Goal: Information Seeking & Learning: Learn about a topic

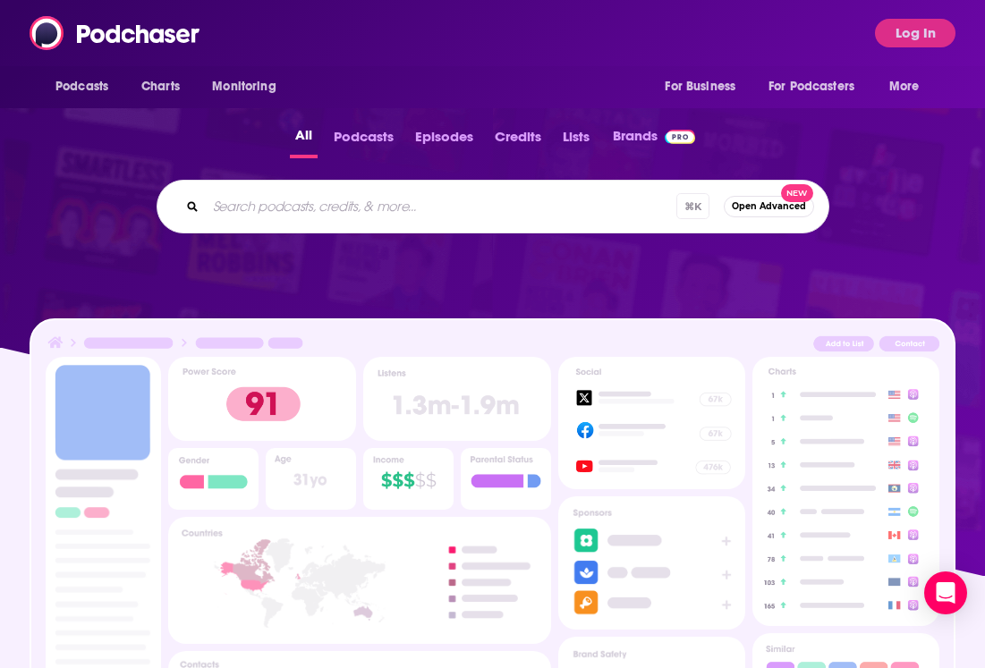
scroll to position [278, 0]
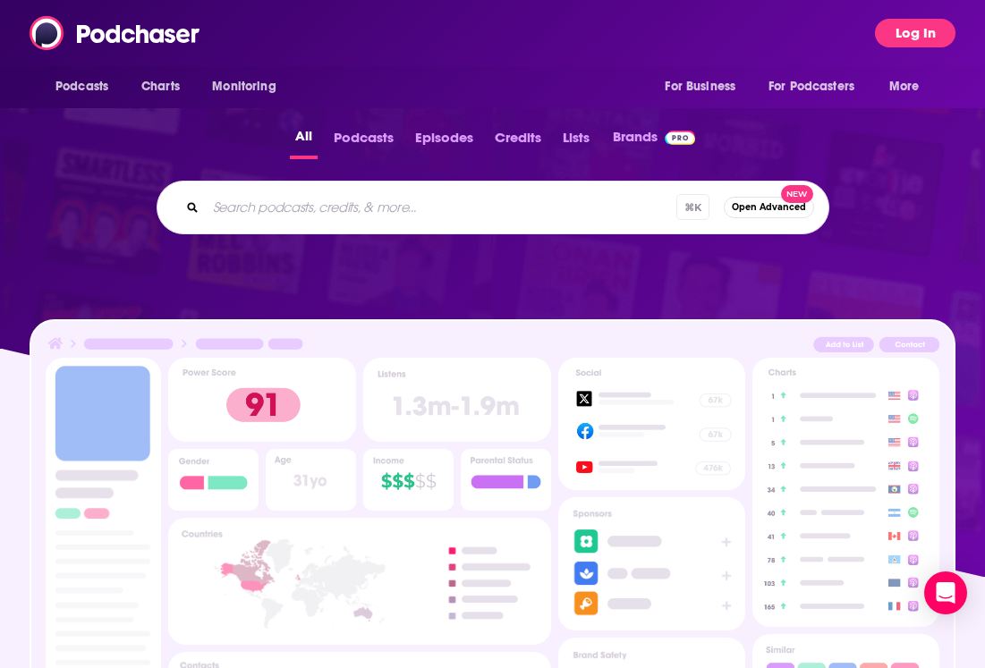
click at [903, 38] on button "Log In" at bounding box center [915, 33] width 81 height 29
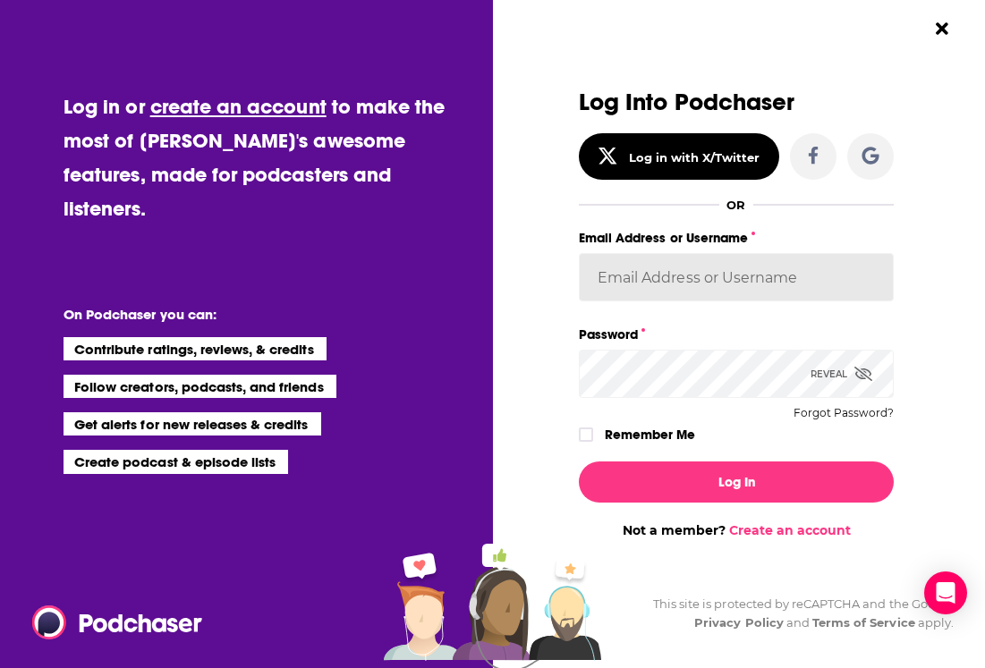
click at [676, 290] on input "Email Address or Username" at bounding box center [736, 277] width 315 height 48
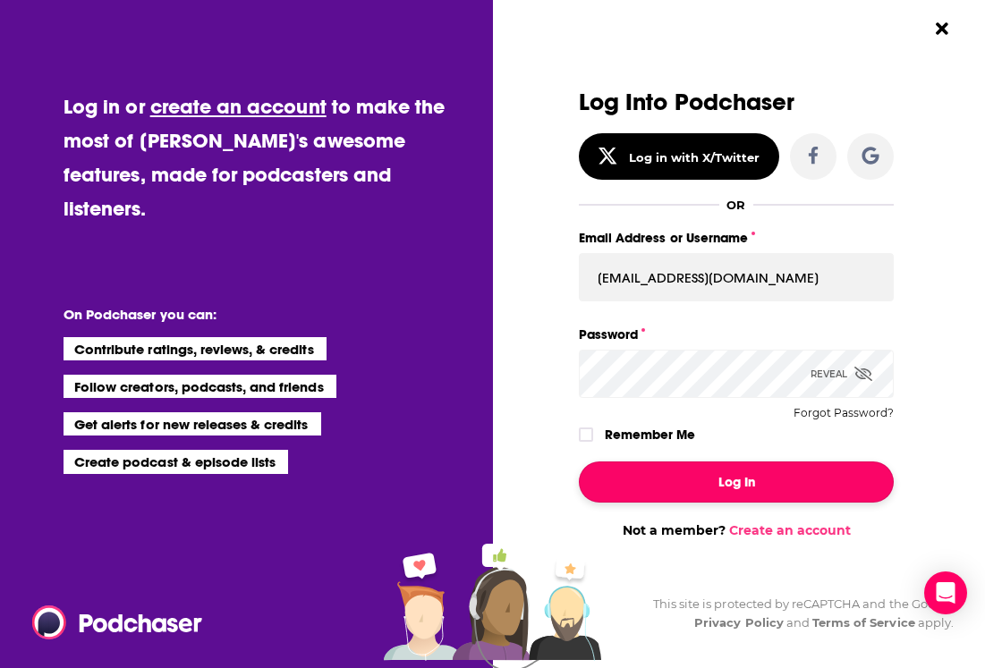
click at [751, 485] on button "Log In" at bounding box center [736, 482] width 315 height 41
click at [804, 463] on button "Log In" at bounding box center [736, 482] width 315 height 41
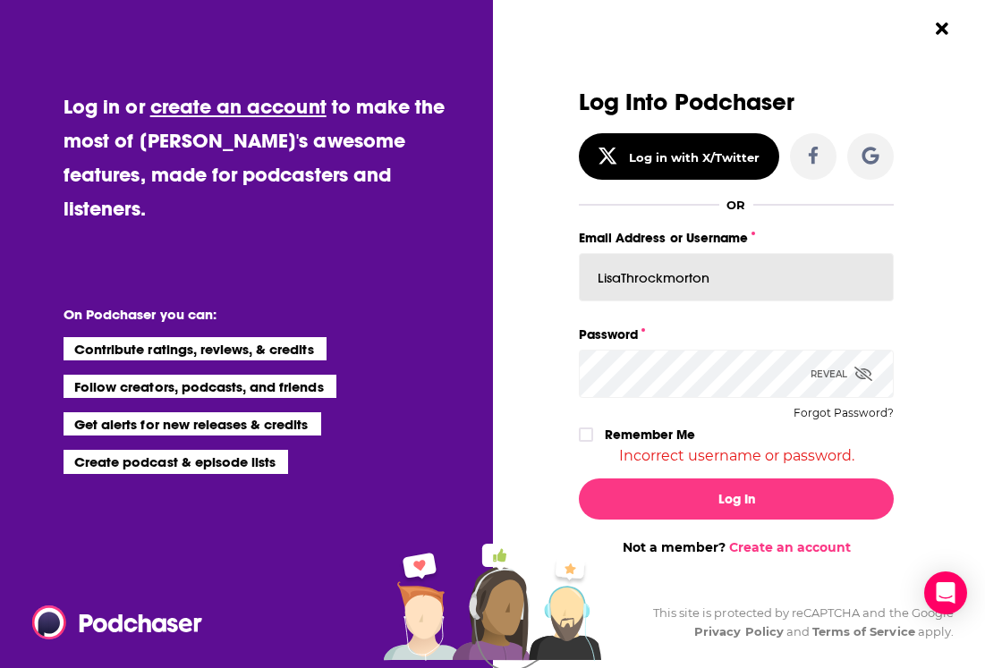
click at [697, 283] on input "LisaThrockmorton" at bounding box center [736, 277] width 315 height 48
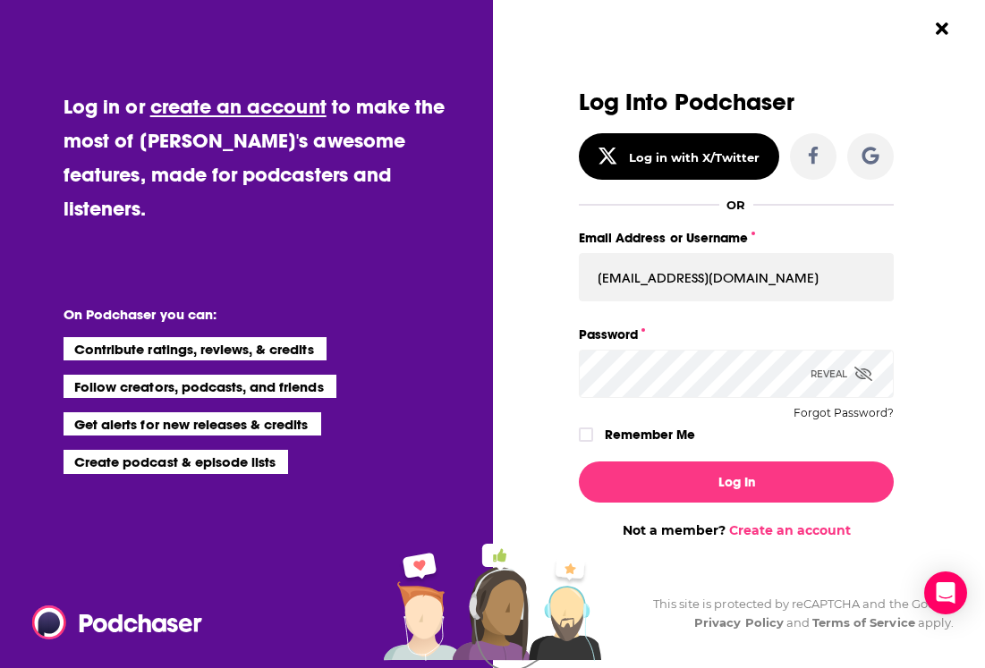
click at [856, 377] on icon "Dialog" at bounding box center [864, 374] width 18 height 14
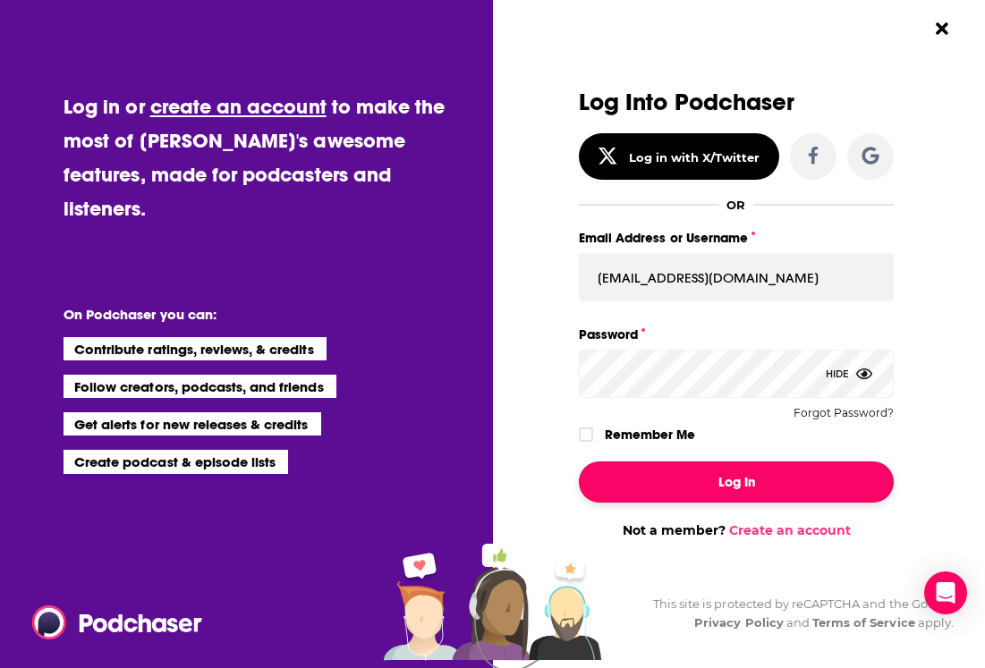
click at [640, 464] on button "Log In" at bounding box center [736, 482] width 315 height 41
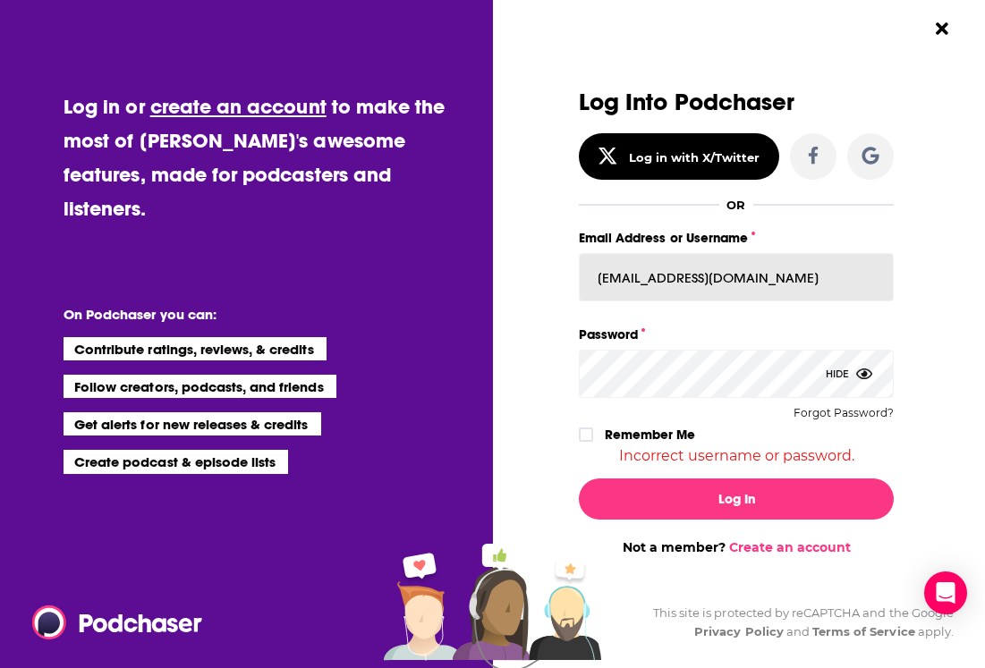
click at [648, 277] on input "[EMAIL_ADDRESS][DOMAIN_NAME]" at bounding box center [736, 277] width 315 height 48
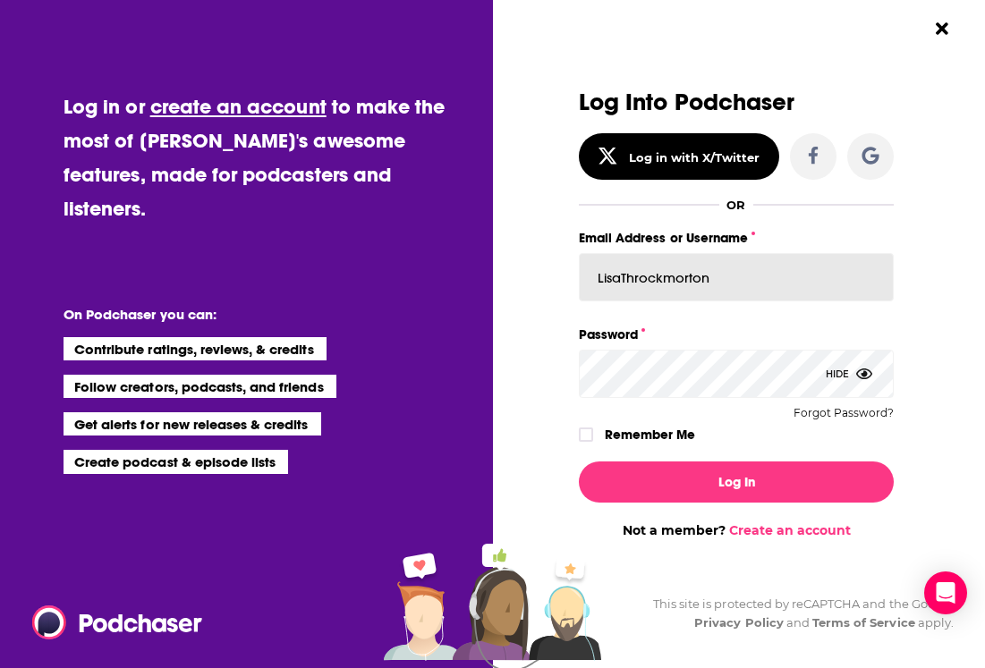
type input "LisaThrockmorton"
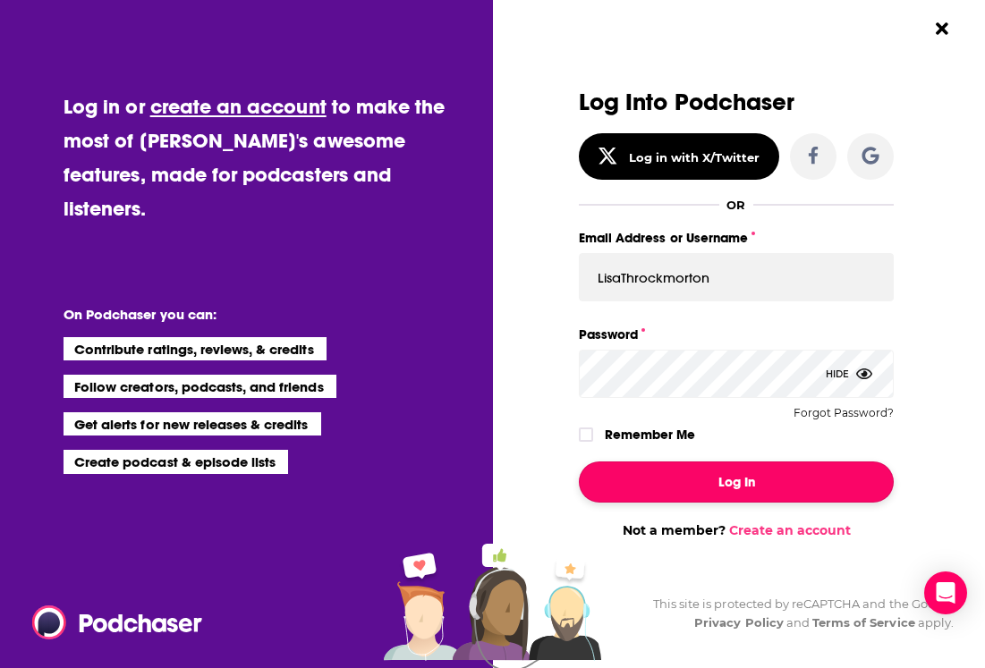
click at [694, 479] on button "Log In" at bounding box center [736, 482] width 315 height 41
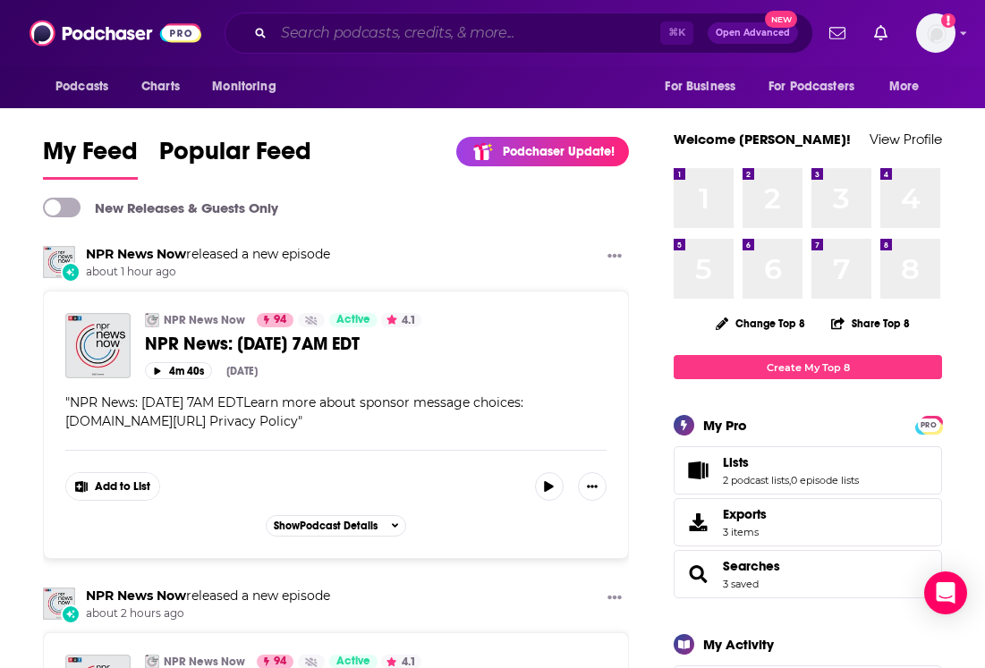
click at [325, 33] on input "Search podcasts, credits, & more..." at bounding box center [467, 33] width 387 height 29
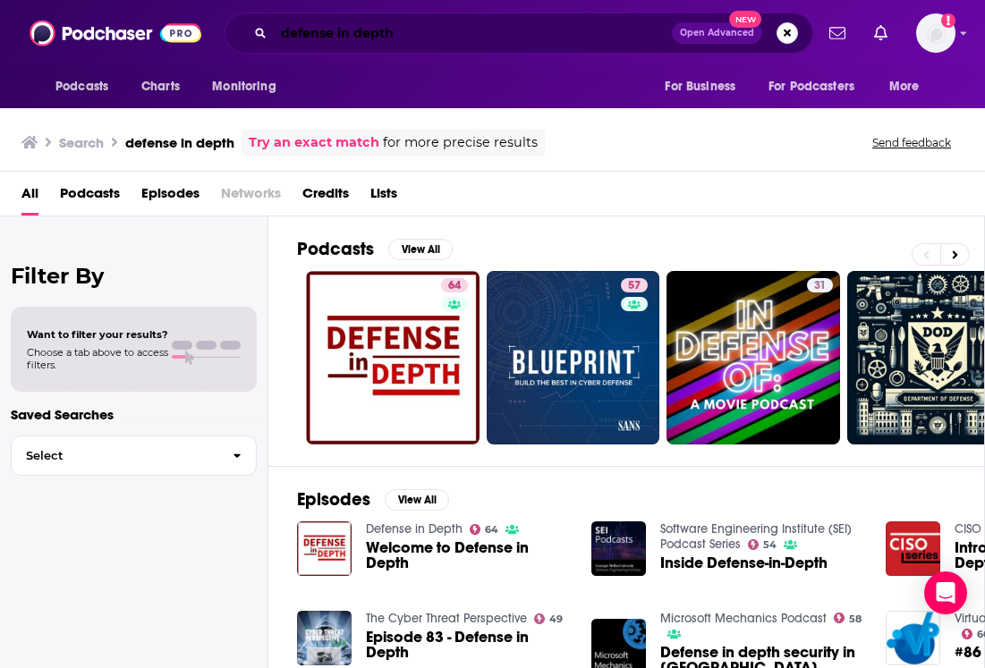
click at [328, 27] on input "defense in depth" at bounding box center [473, 33] width 398 height 29
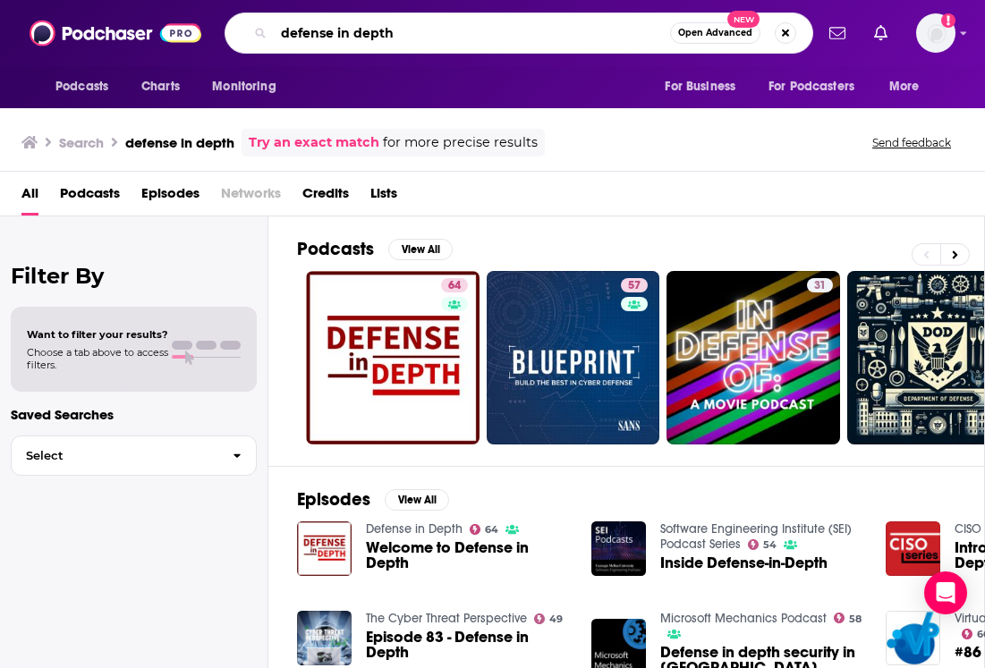
click at [328, 27] on input "defense in depth" at bounding box center [472, 33] width 396 height 29
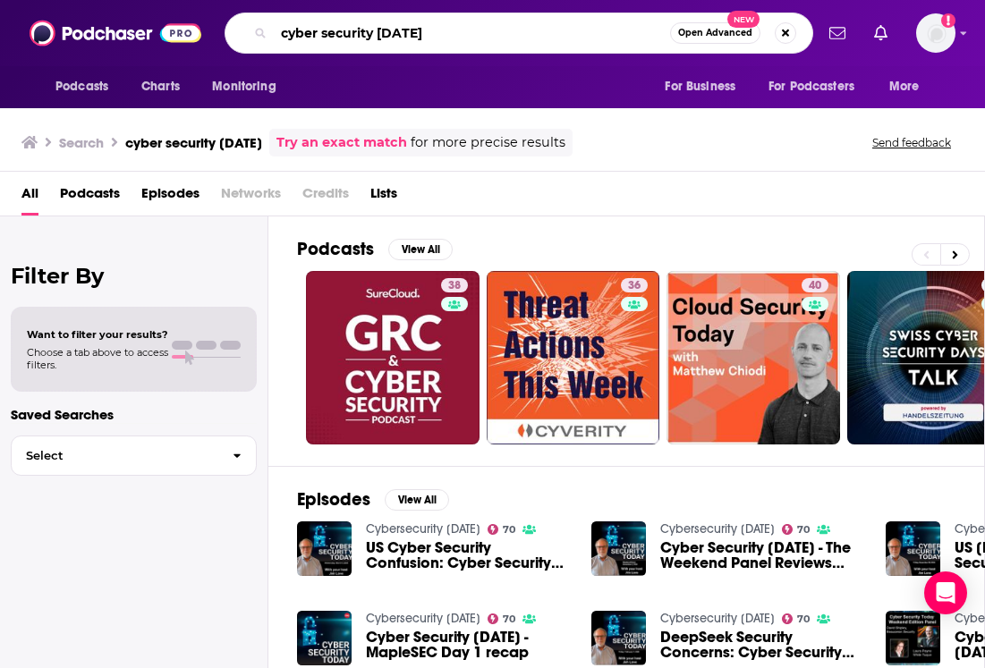
click at [468, 29] on input "cyber security [DATE]" at bounding box center [472, 33] width 396 height 29
type input "cyber security [DATE] [PERSON_NAME]"
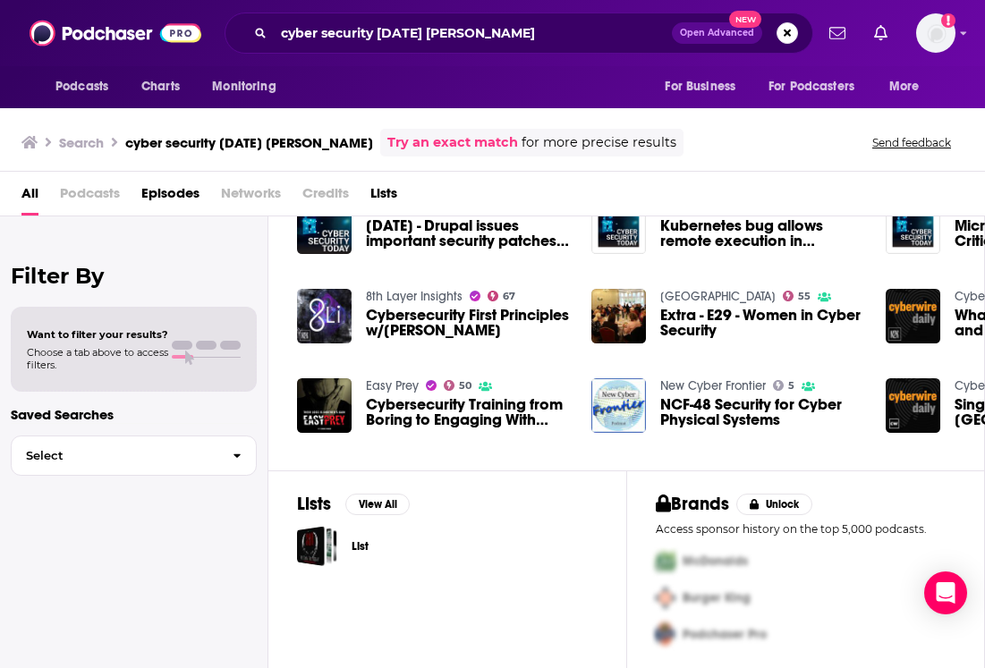
scroll to position [3, 0]
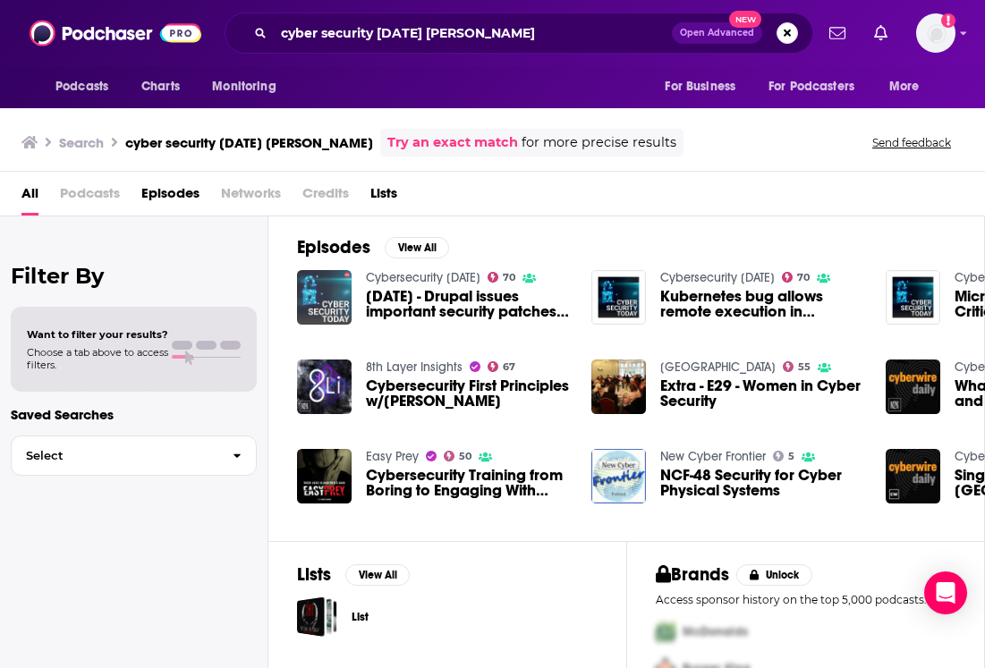
click at [340, 294] on img "Apr. 25, 2018 - Drupal issues important security patches today, update your Fox…" at bounding box center [324, 297] width 55 height 55
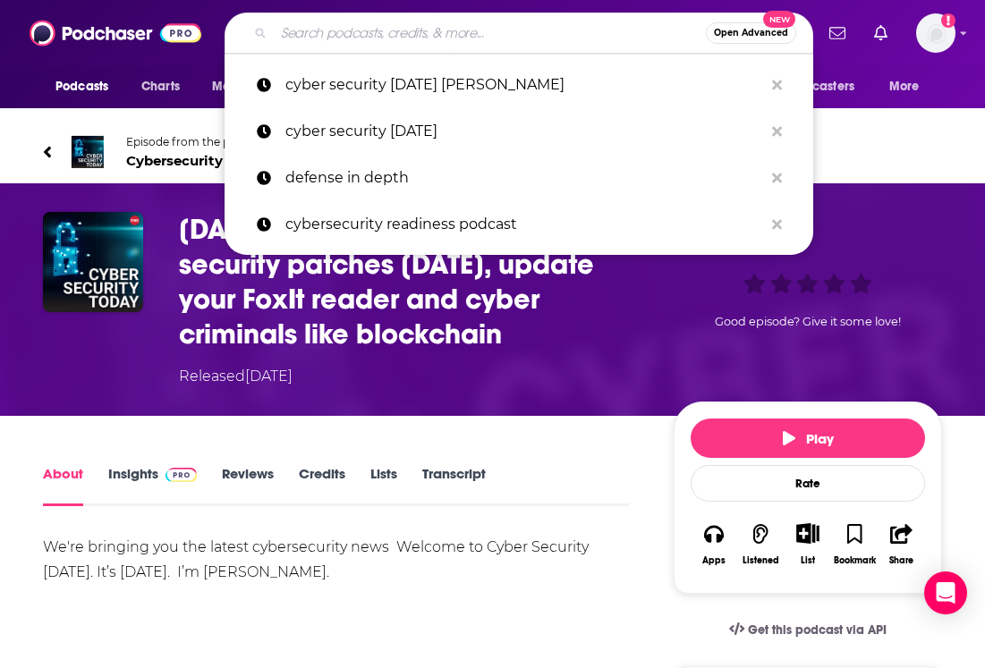
click at [326, 33] on input "Search podcasts, credits, & more..." at bounding box center [490, 33] width 432 height 29
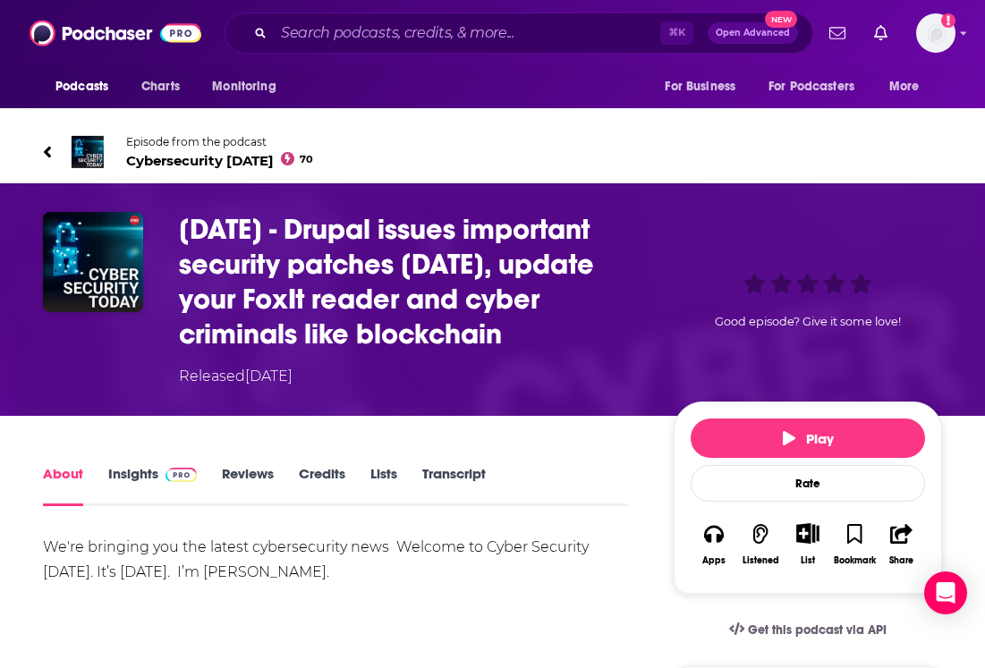
click at [115, 486] on link "Insights" at bounding box center [152, 485] width 89 height 41
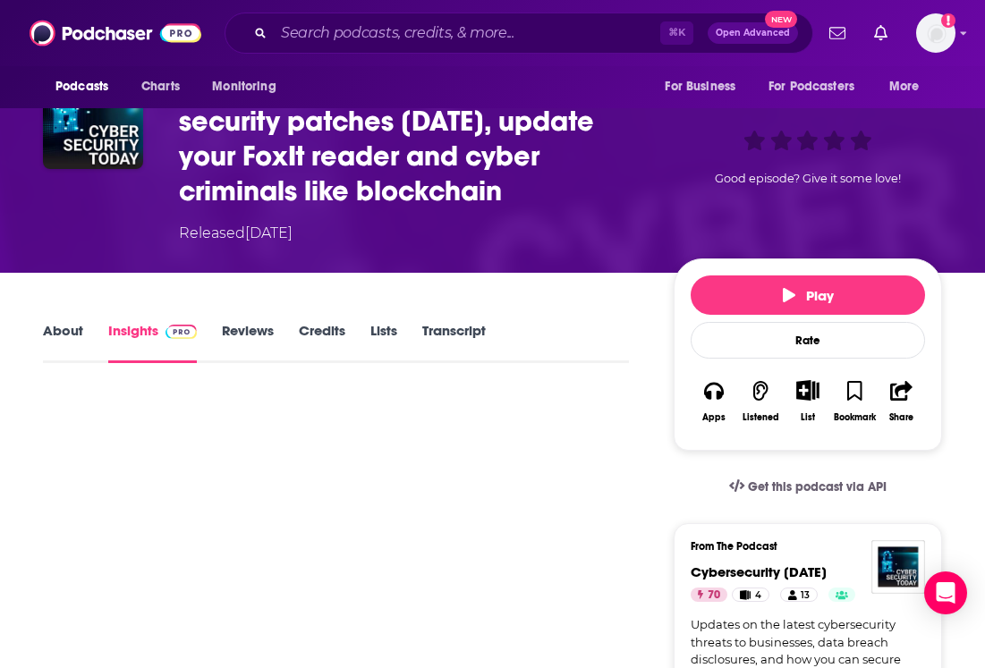
scroll to position [343, 0]
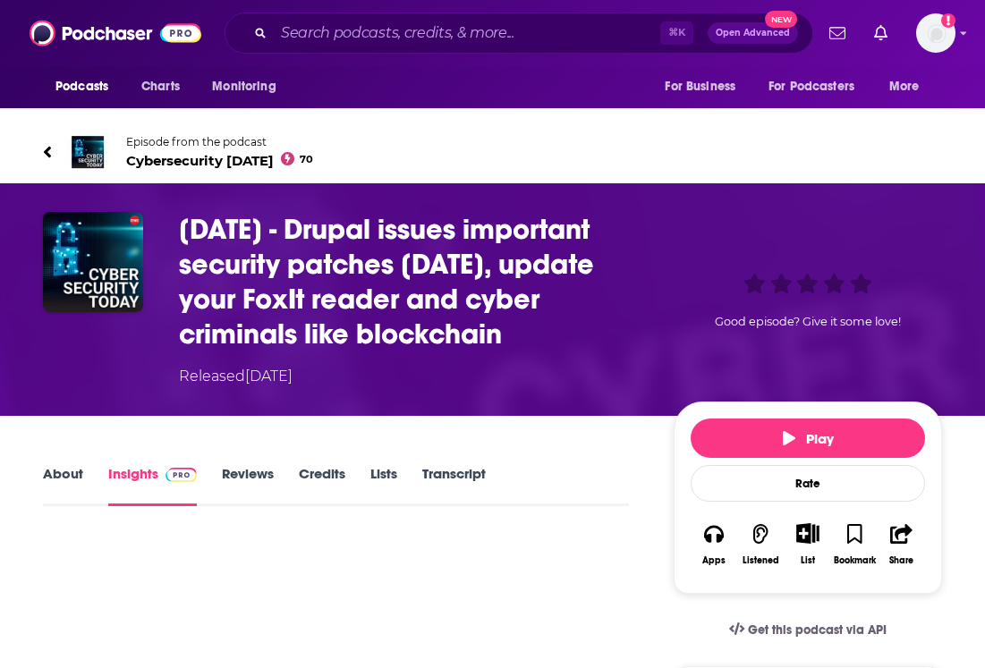
click at [175, 158] on span "Cybersecurity Today 70" at bounding box center [219, 160] width 187 height 17
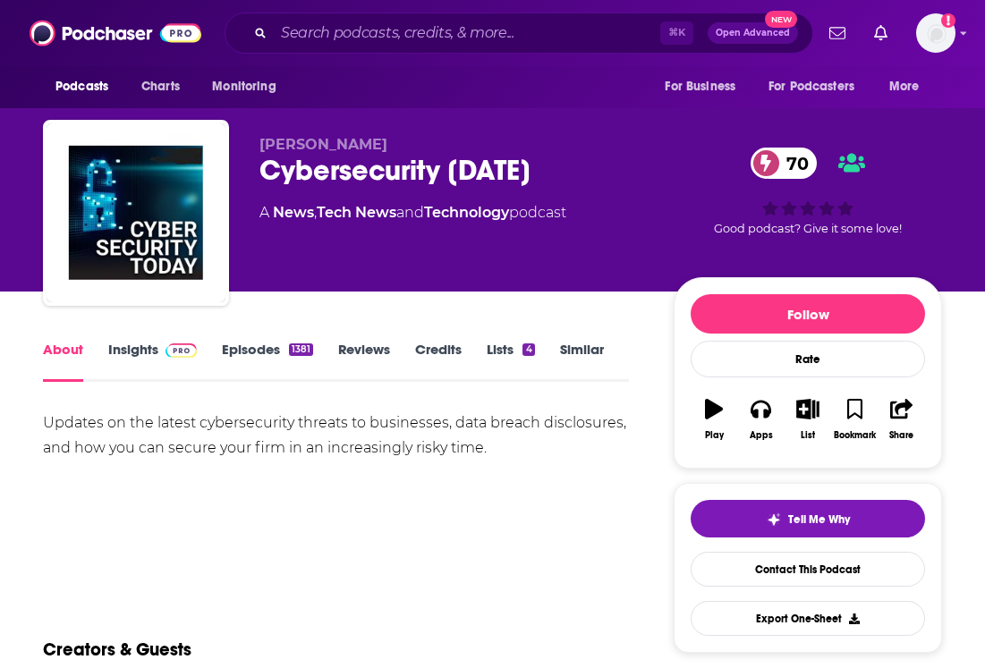
click at [125, 354] on link "Insights" at bounding box center [152, 361] width 89 height 41
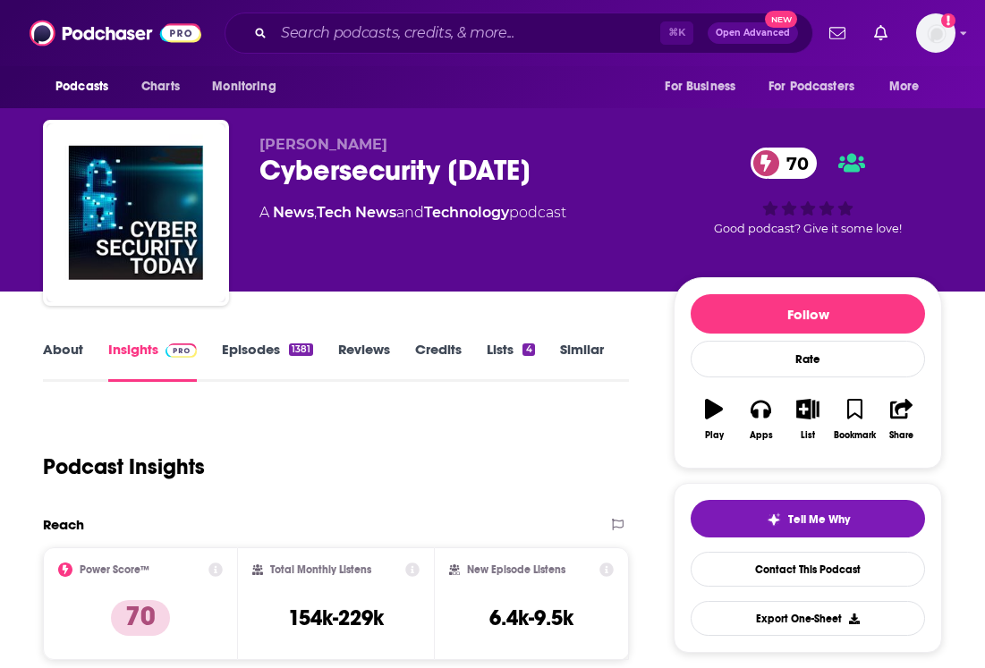
click at [47, 361] on link "About" at bounding box center [63, 361] width 40 height 41
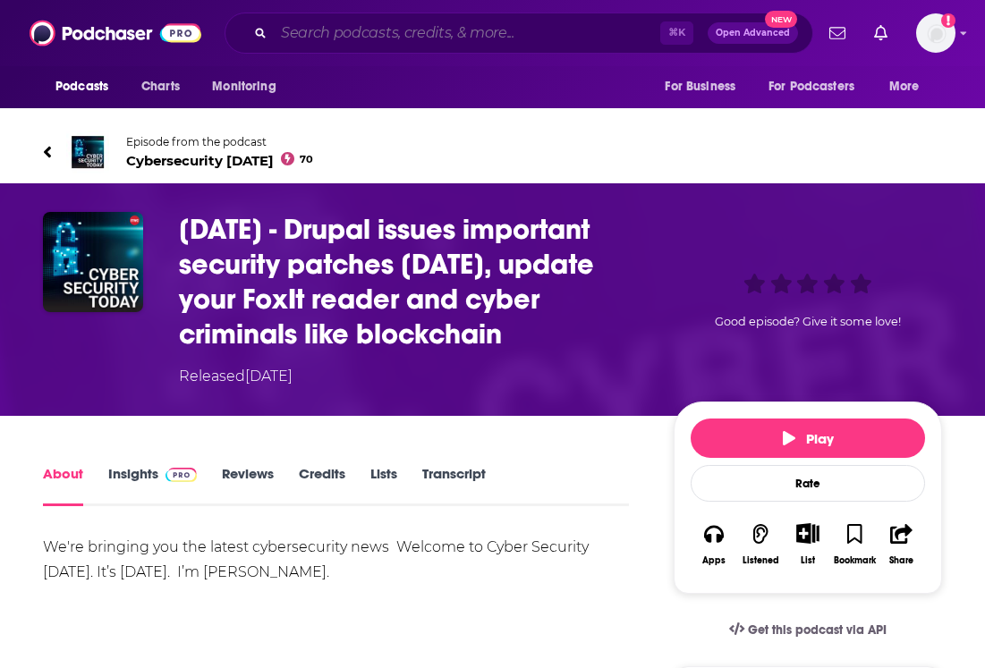
click at [336, 27] on input "Search podcasts, credits, & more..." at bounding box center [467, 33] width 387 height 29
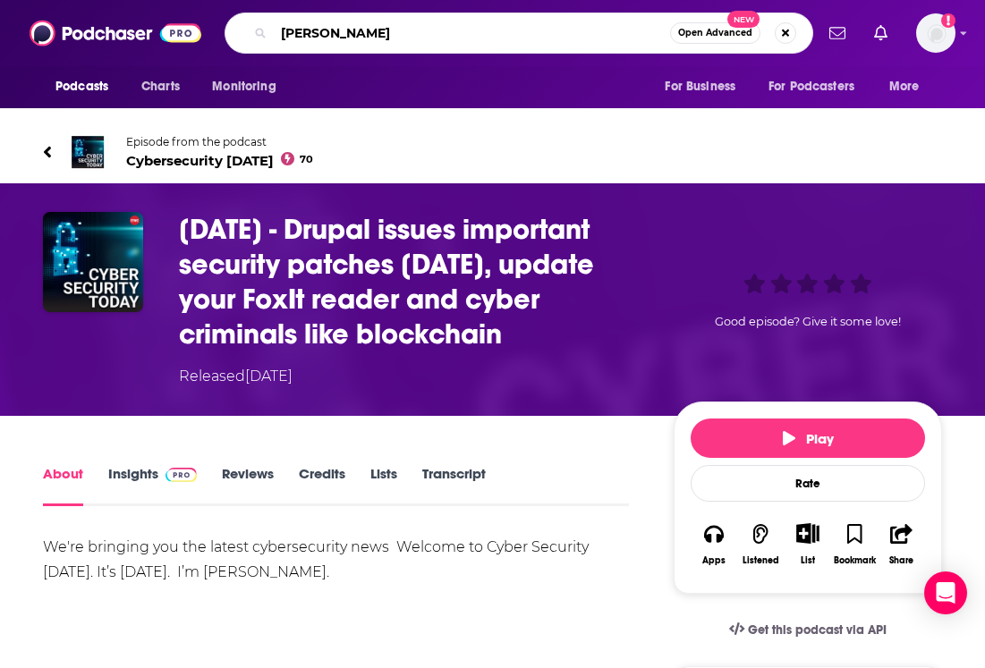
type input "[PERSON_NAME]"
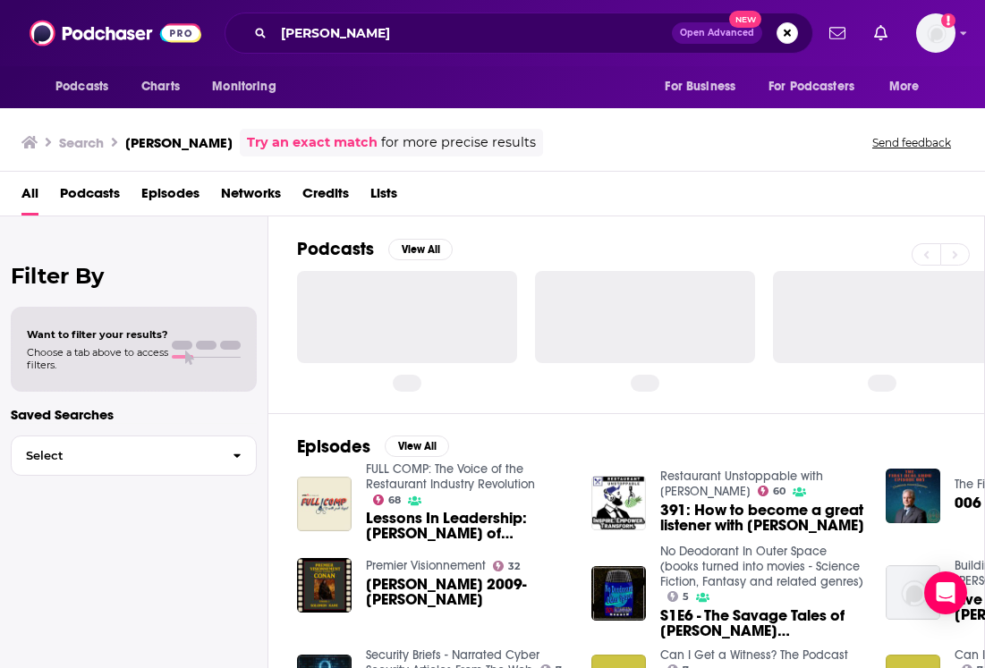
scroll to position [128, 0]
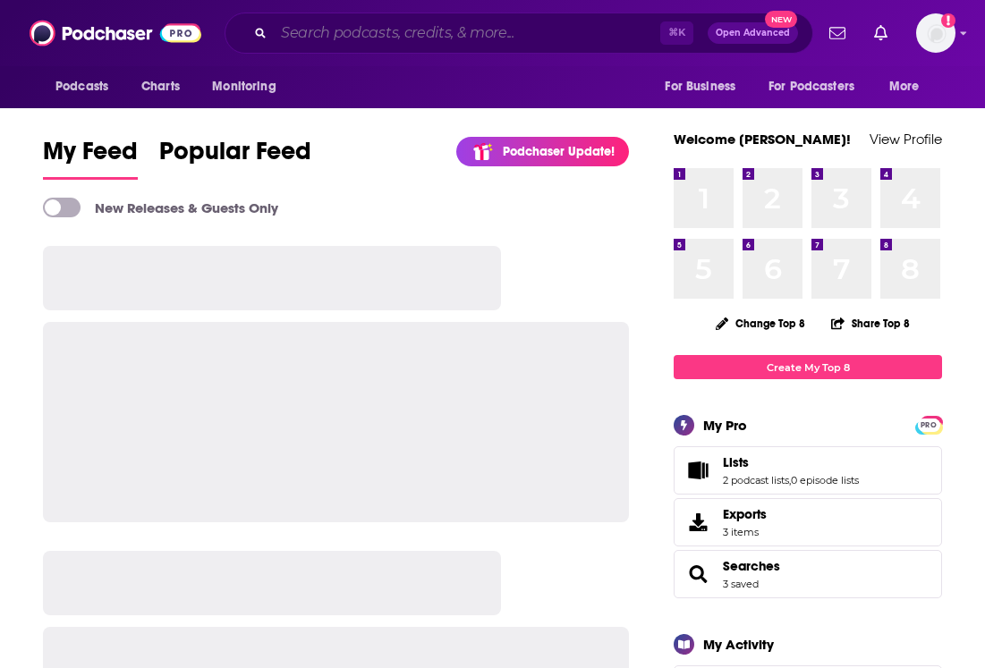
click at [344, 31] on input "Search podcasts, credits, & more..." at bounding box center [467, 33] width 387 height 29
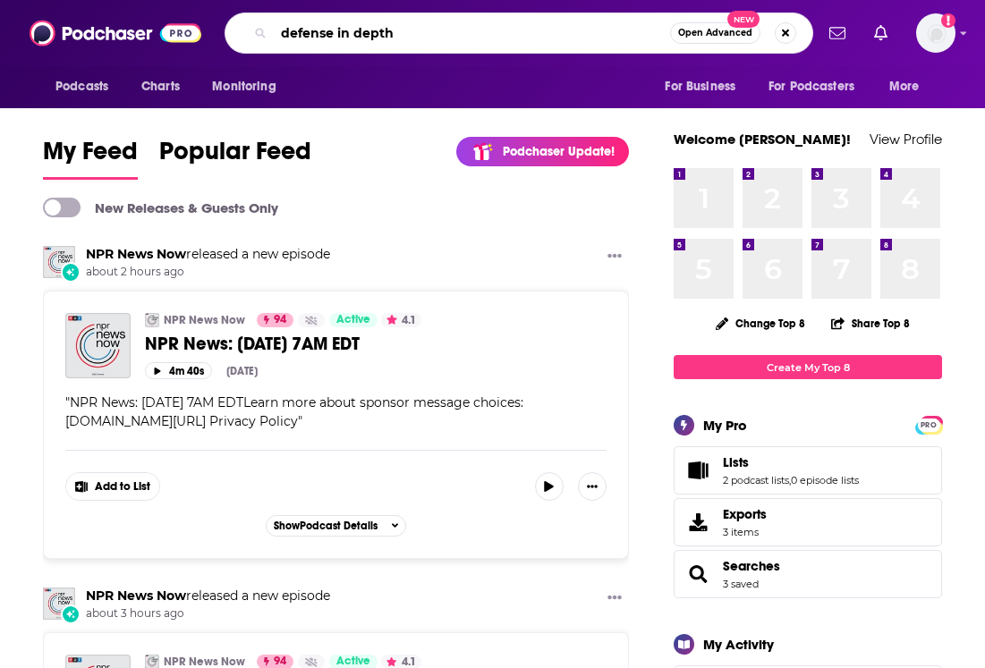
type input "defense in depth"
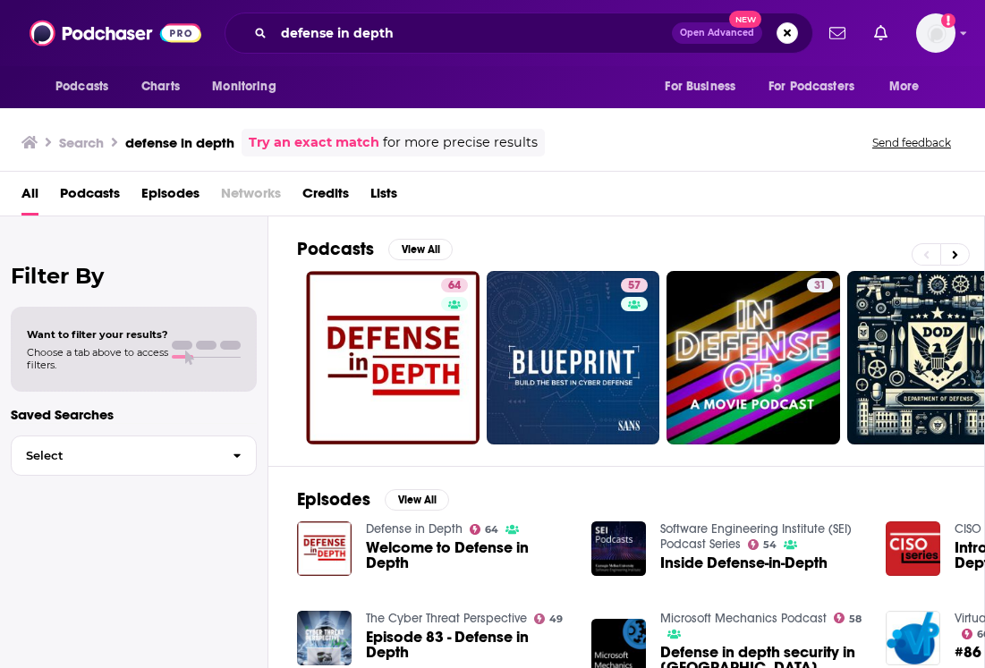
click at [381, 557] on span "Welcome to Defense in Depth" at bounding box center [468, 555] width 204 height 30
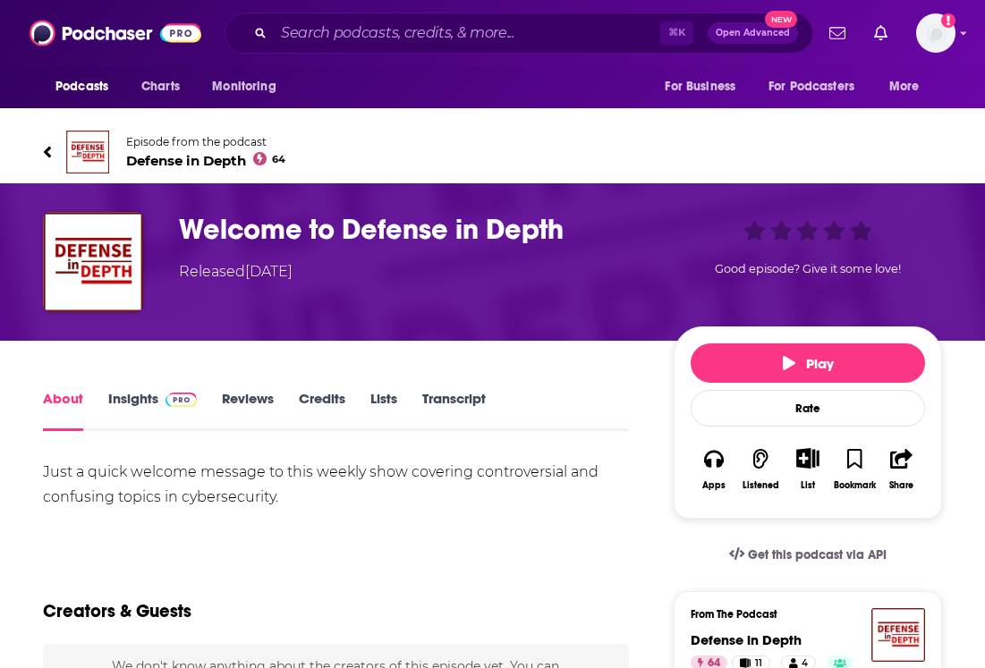
click at [135, 152] on span "Defense in Depth 64" at bounding box center [205, 160] width 159 height 17
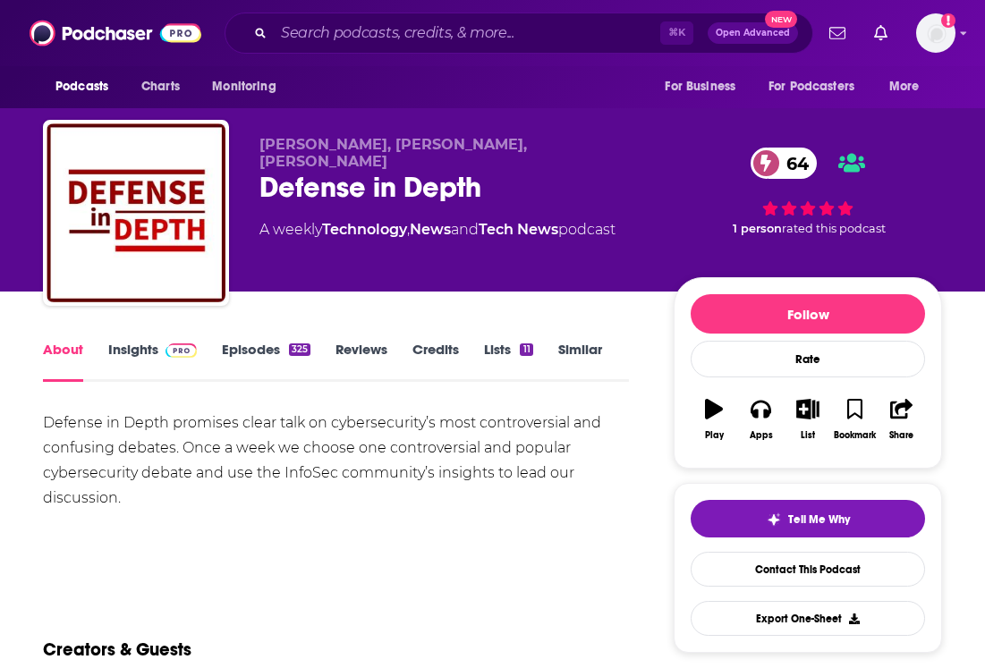
click at [271, 351] on link "Episodes 325" at bounding box center [266, 361] width 89 height 41
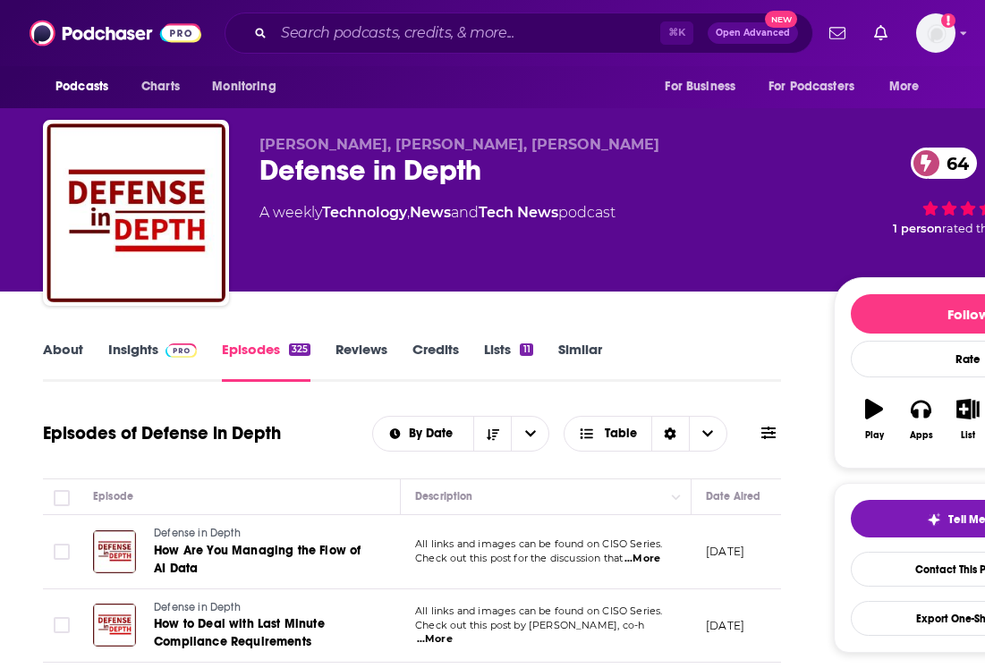
click at [654, 557] on span "...More" at bounding box center [643, 559] width 36 height 14
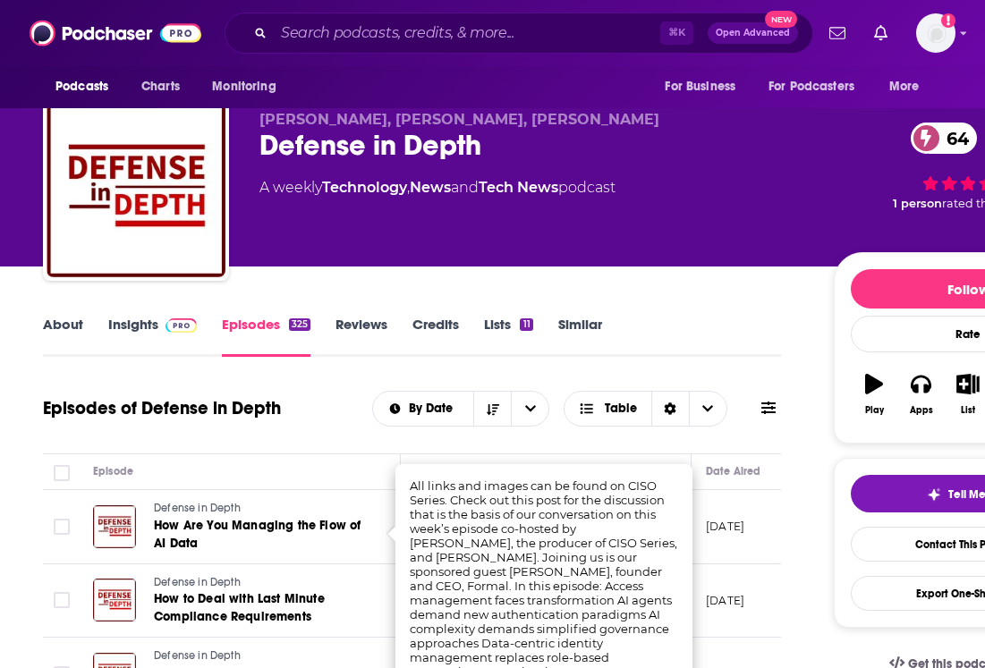
scroll to position [27, 0]
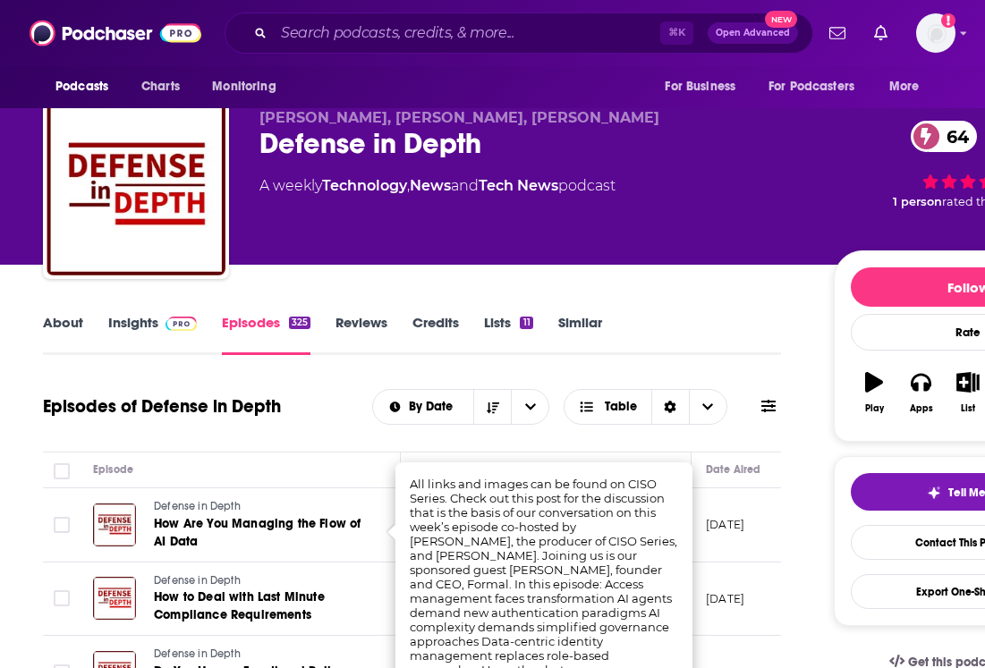
click at [210, 395] on div "Episodes of Defense in Depth By Date Table" at bounding box center [412, 407] width 738 height 47
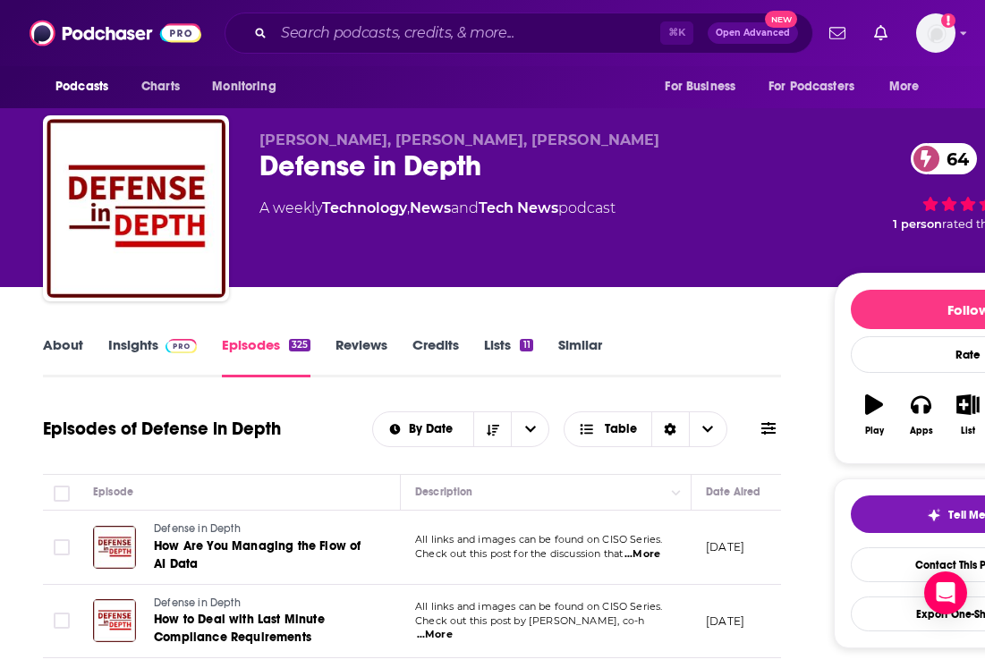
scroll to position [0, 0]
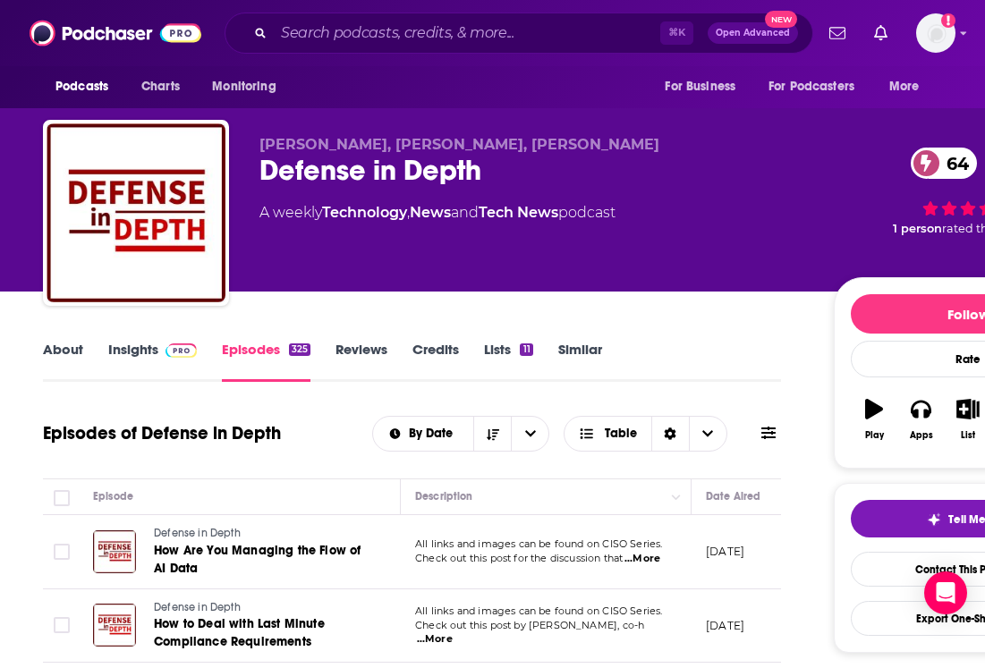
click at [132, 362] on link "Insights" at bounding box center [152, 361] width 89 height 41
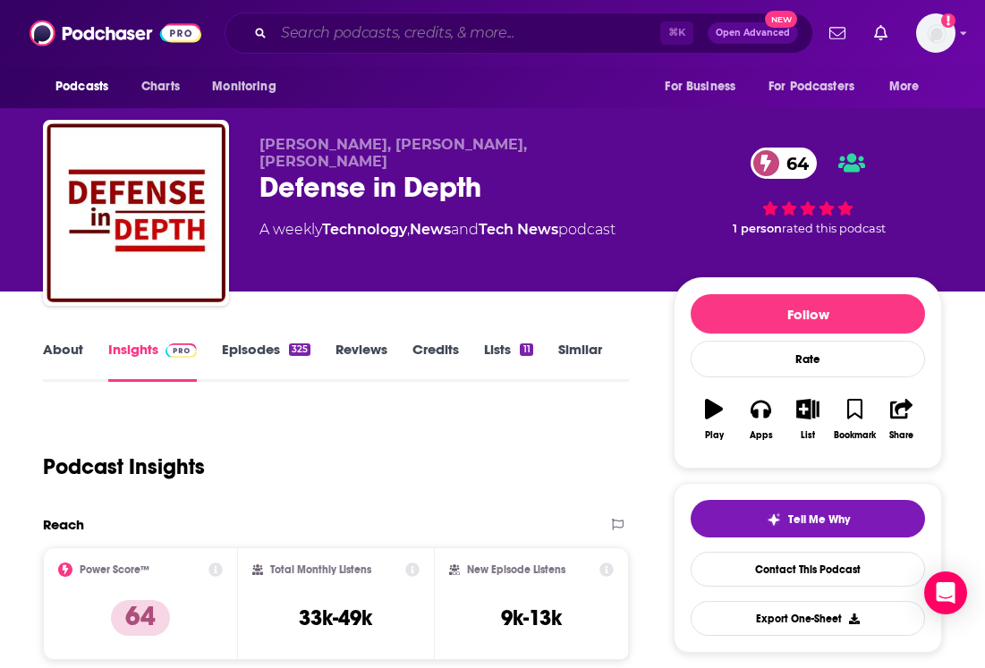
click at [311, 28] on input "Search podcasts, credits, & more..." at bounding box center [467, 33] width 387 height 29
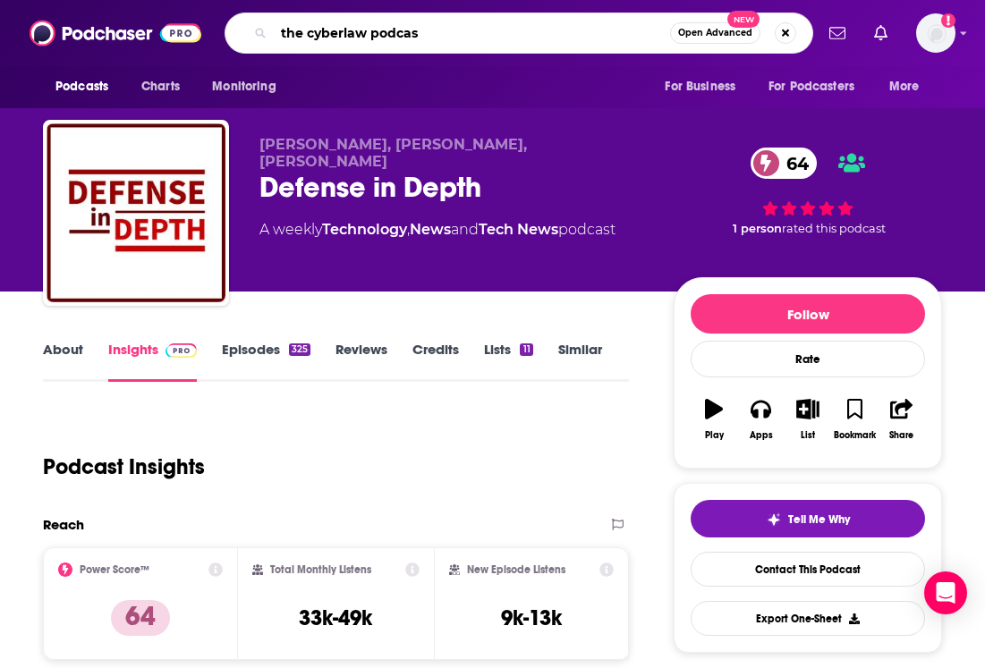
type input "the cyberlaw podcast"
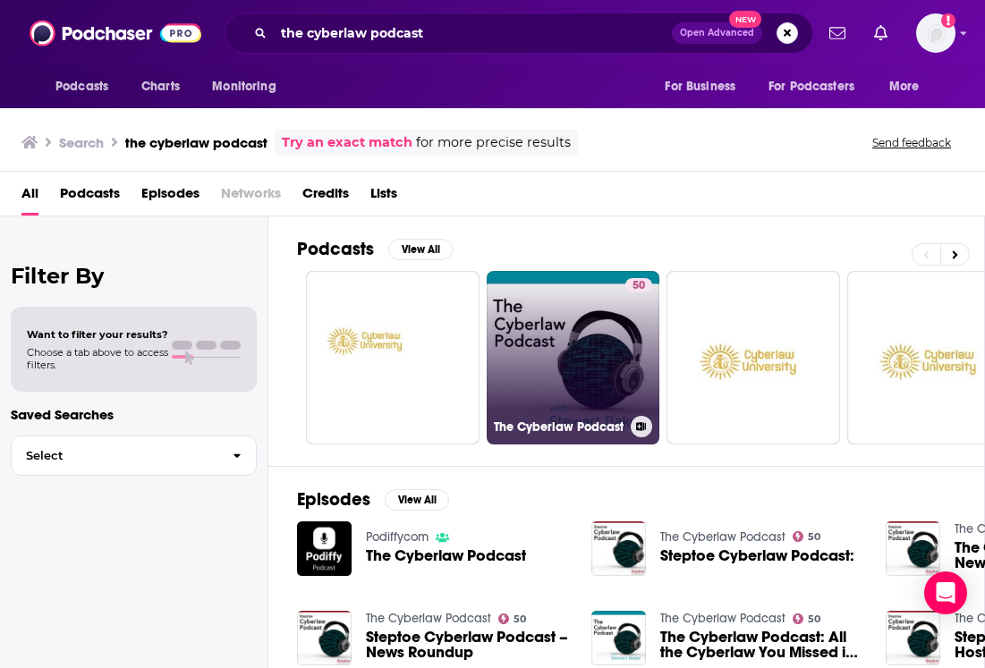
click at [584, 361] on link "50 The Cyberlaw Podcast" at bounding box center [574, 358] width 174 height 174
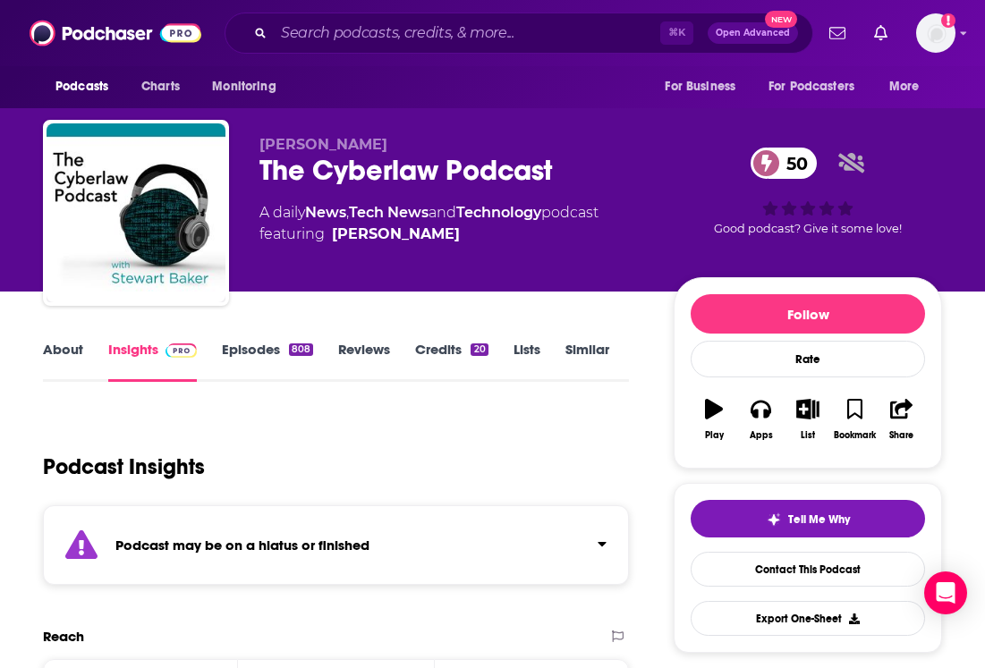
click at [251, 357] on link "Episodes 808" at bounding box center [267, 361] width 91 height 41
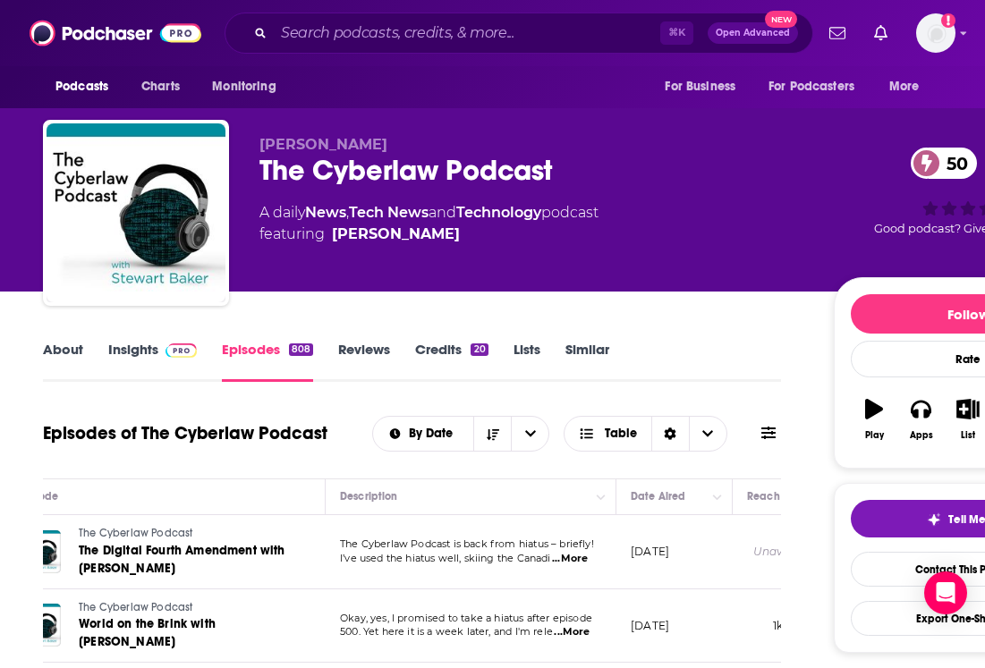
scroll to position [0, 73]
click at [387, 25] on input "Search podcasts, credits, & more..." at bounding box center [467, 33] width 387 height 29
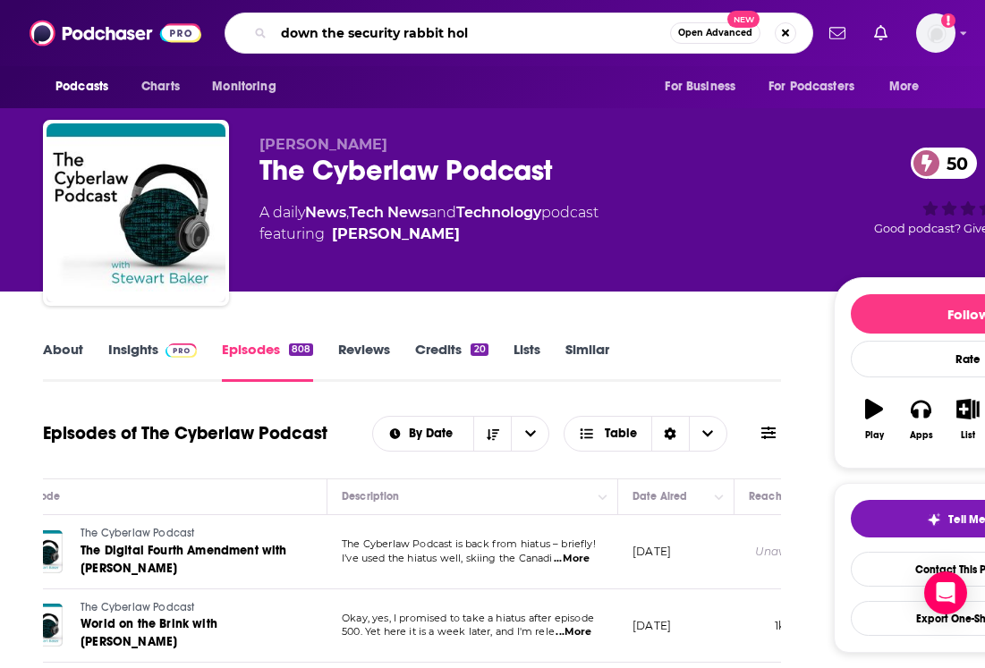
type input "down the security rabbit hole"
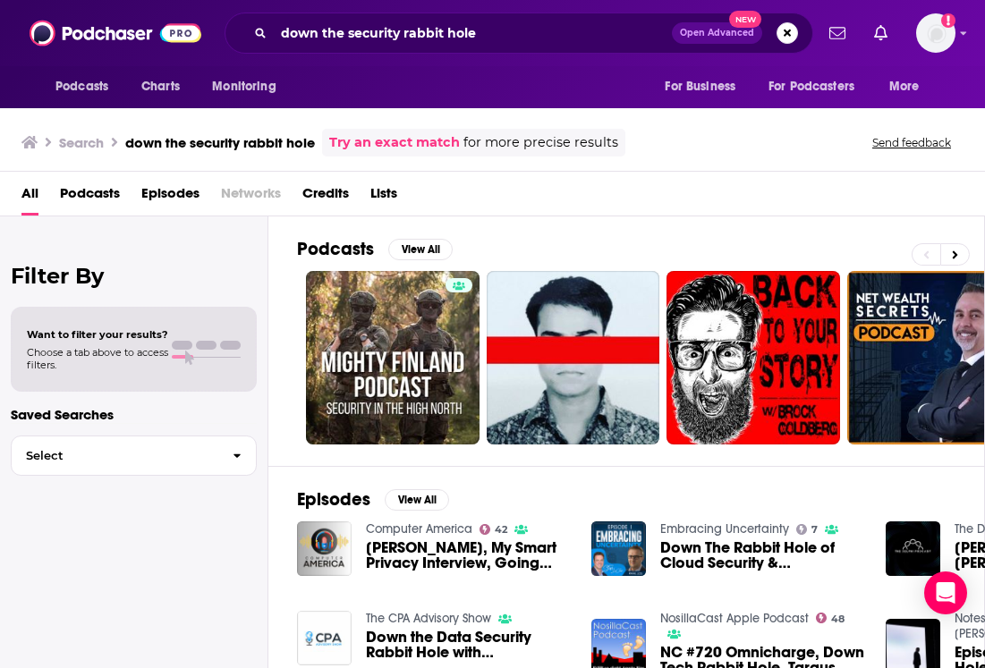
click at [399, 144] on link "Try an exact match" at bounding box center [394, 142] width 131 height 21
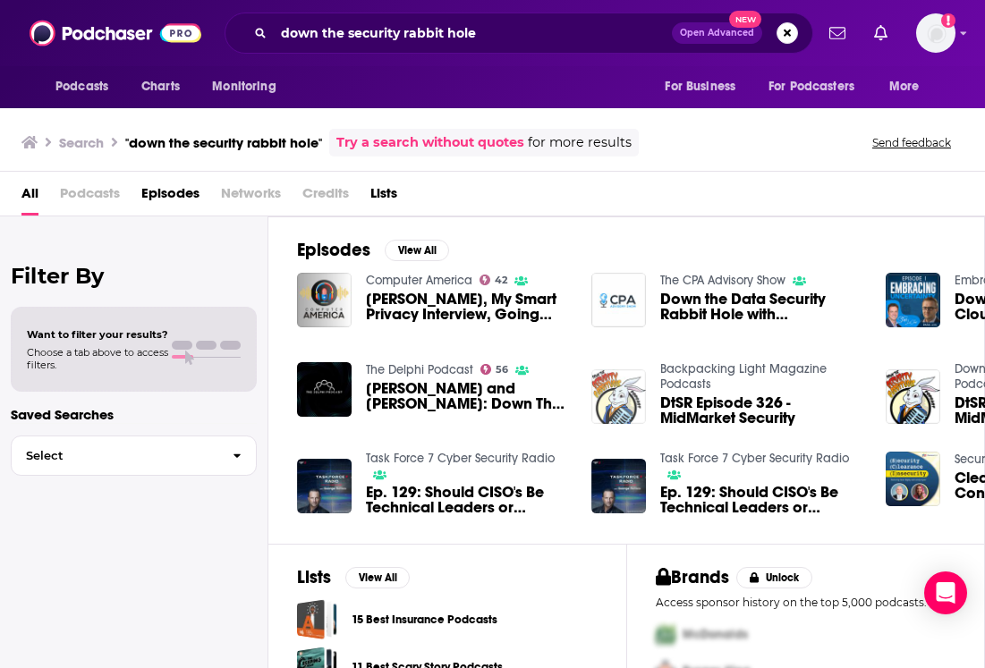
click at [625, 393] on img "DtSR Episode 326 - MidMarket Security" at bounding box center [618, 397] width 55 height 55
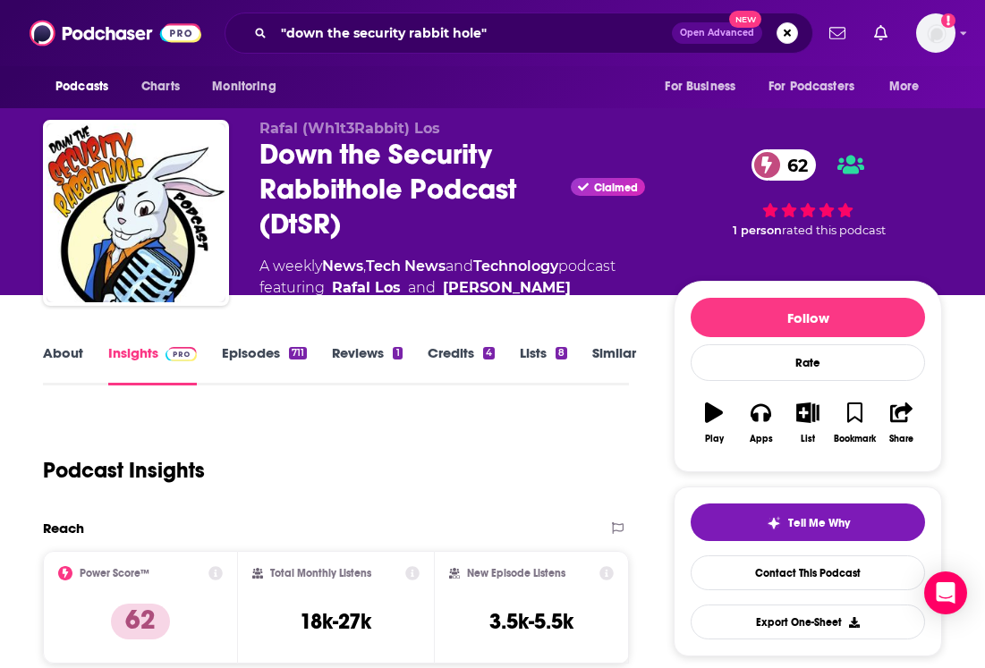
click at [276, 363] on link "Episodes 711" at bounding box center [264, 365] width 85 height 41
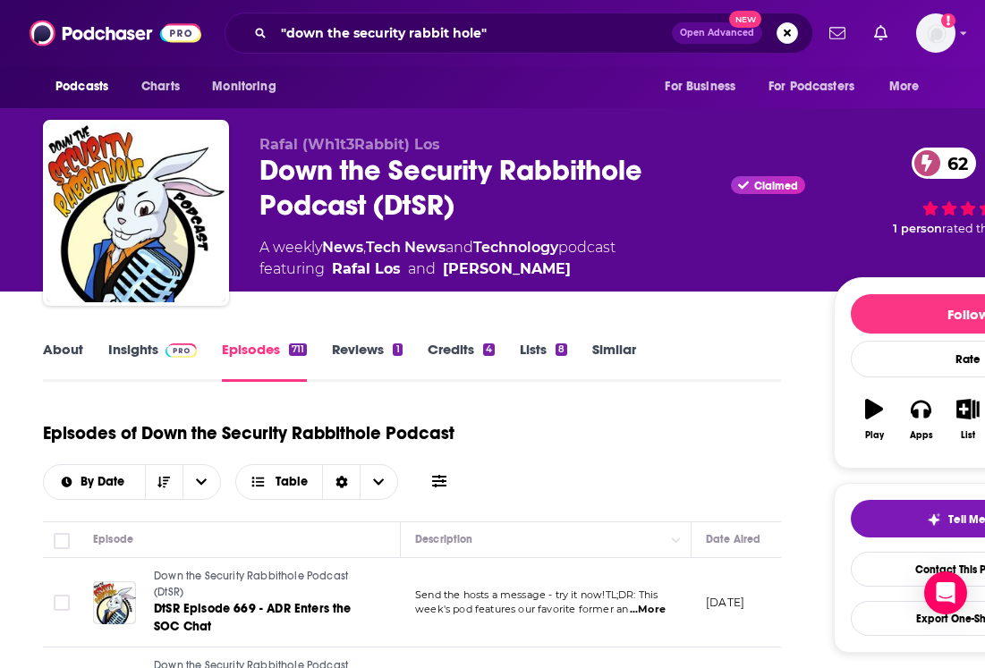
click at [134, 344] on link "Insights" at bounding box center [152, 361] width 89 height 41
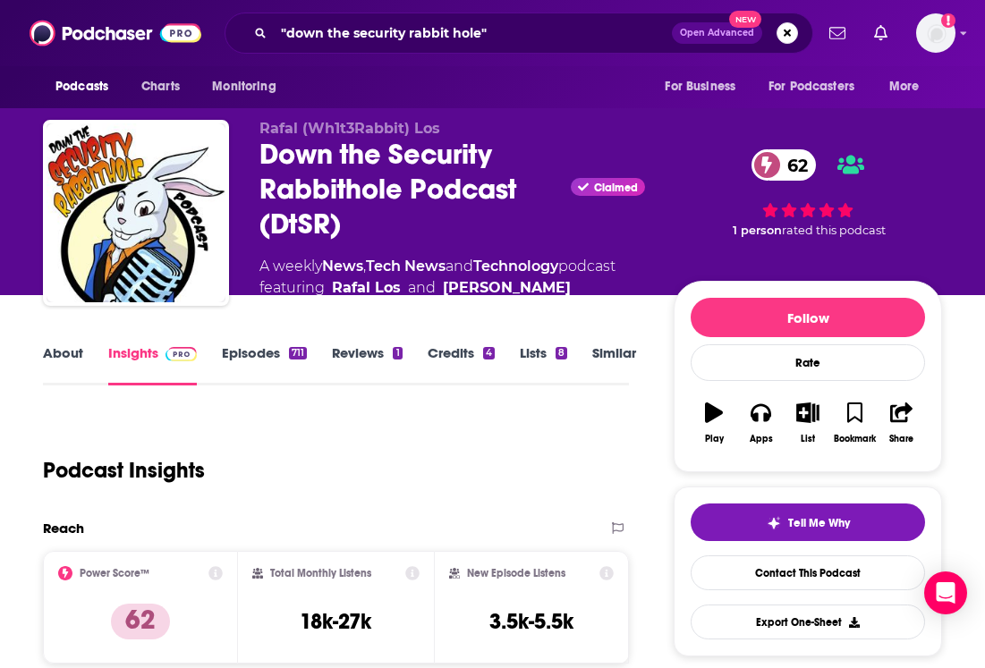
click at [278, 373] on link "Episodes 711" at bounding box center [264, 365] width 85 height 41
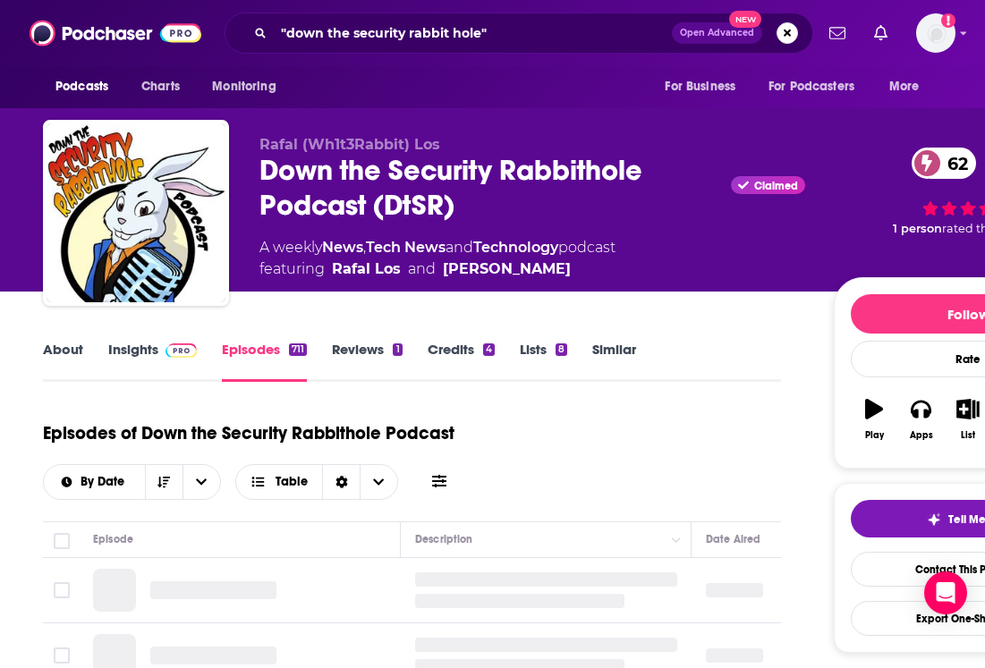
scroll to position [239, 0]
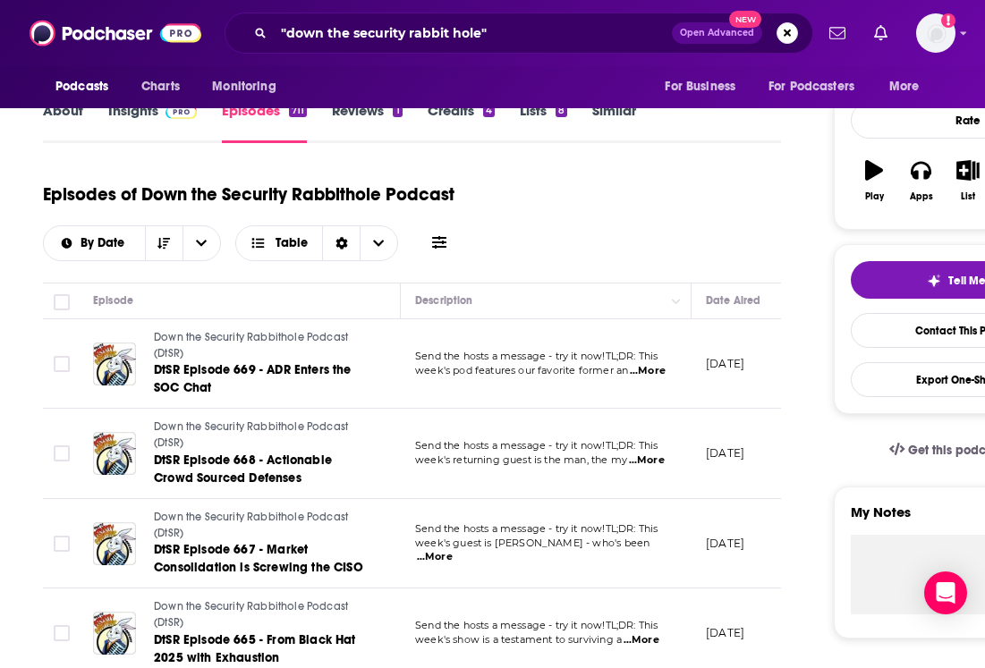
click at [659, 372] on span "...More" at bounding box center [648, 371] width 36 height 14
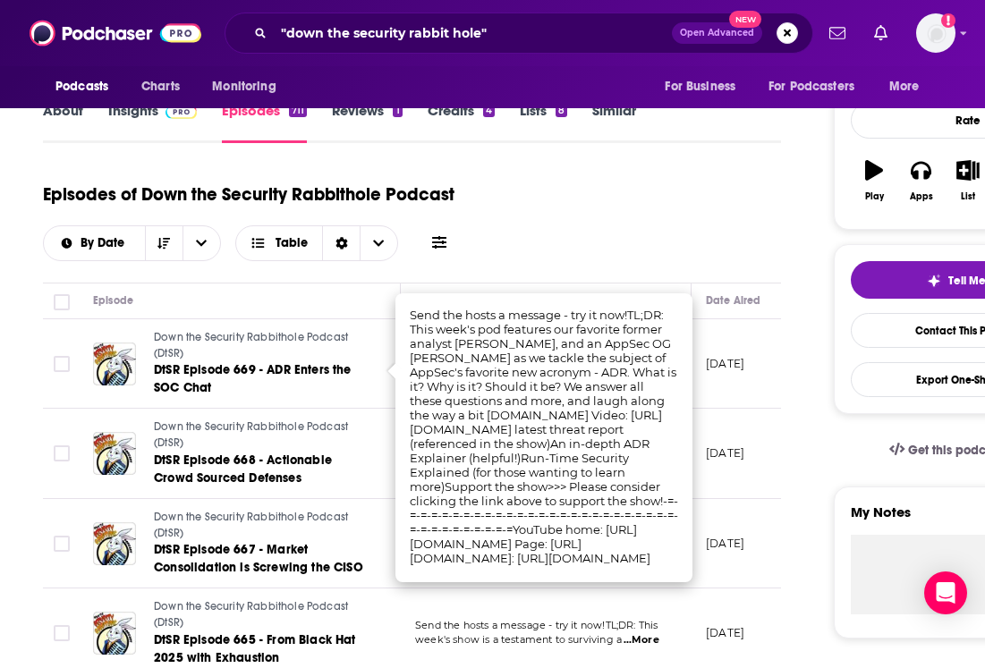
click at [634, 202] on div "Episodes of Down the Security Rabbithole Podcast By Date Table" at bounding box center [412, 216] width 738 height 89
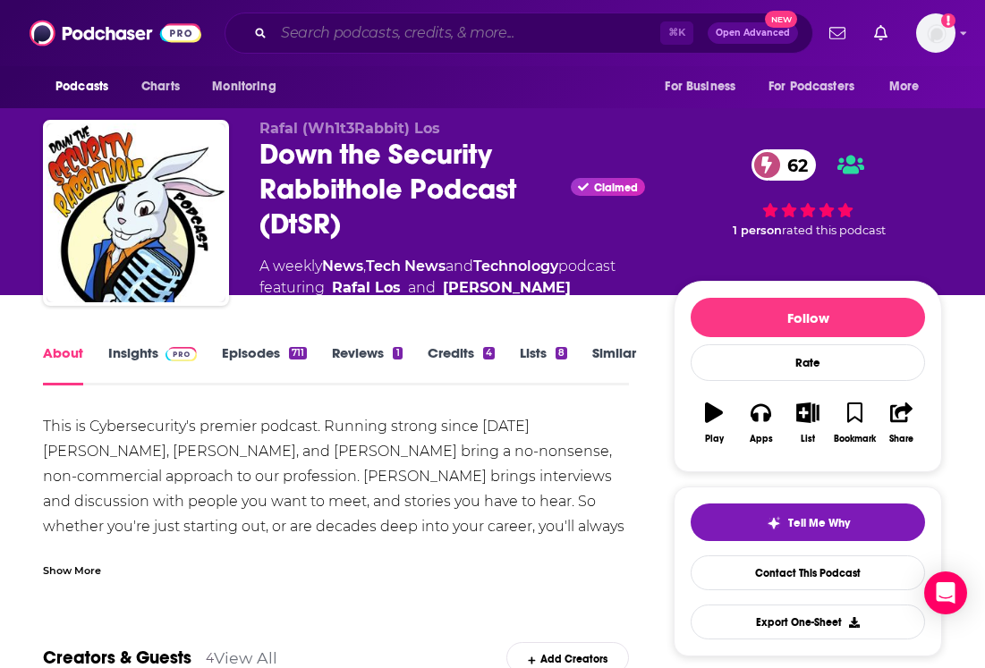
click at [367, 37] on input "Search podcasts, credits, & more..." at bounding box center [467, 33] width 387 height 29
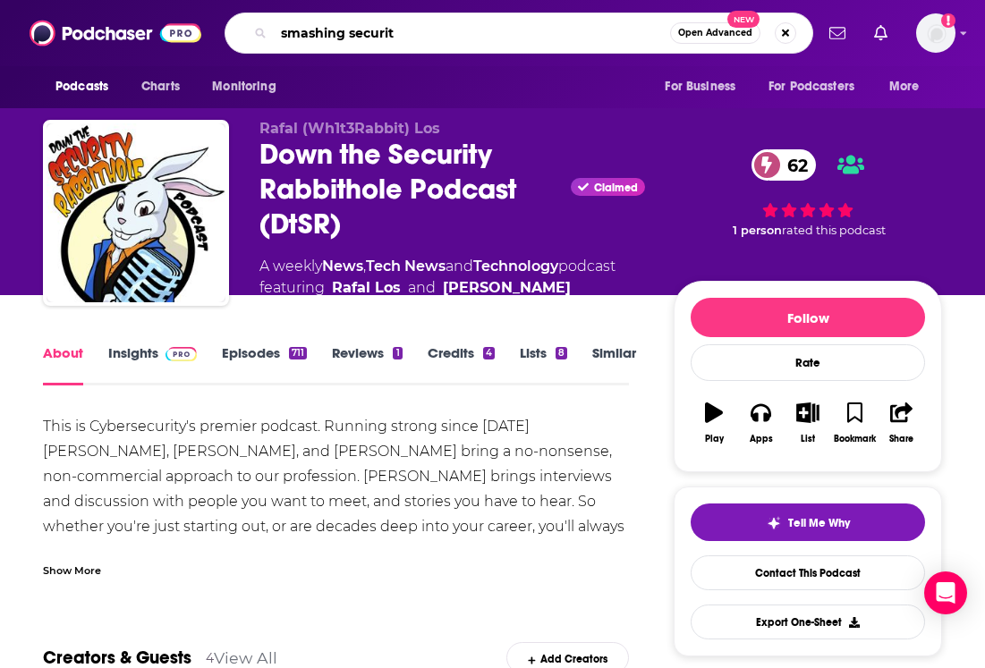
type input "smashing security"
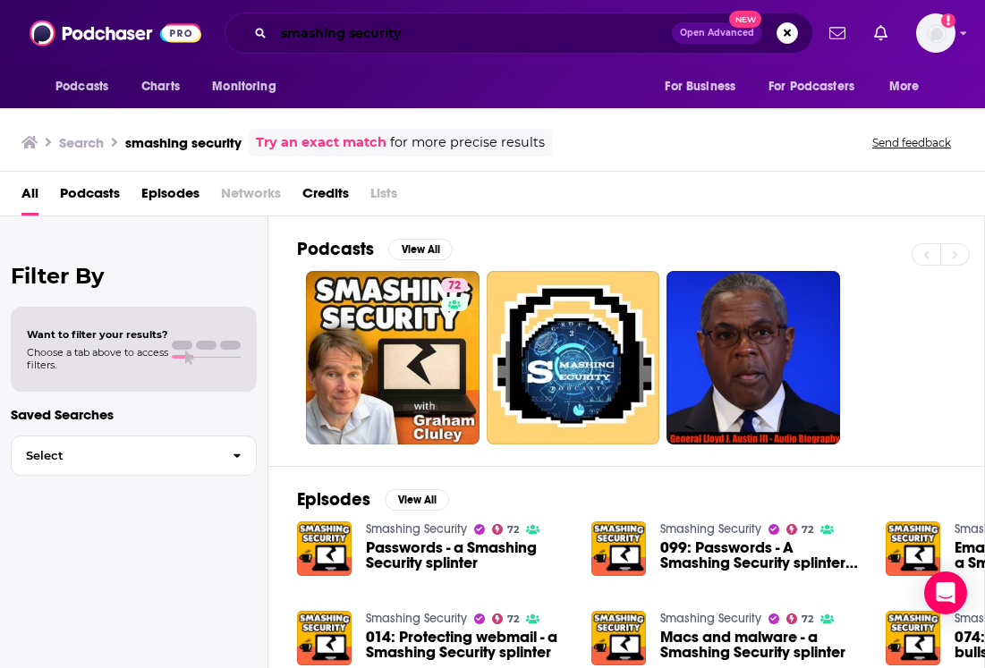
click at [488, 30] on input "smashing security" at bounding box center [473, 33] width 398 height 29
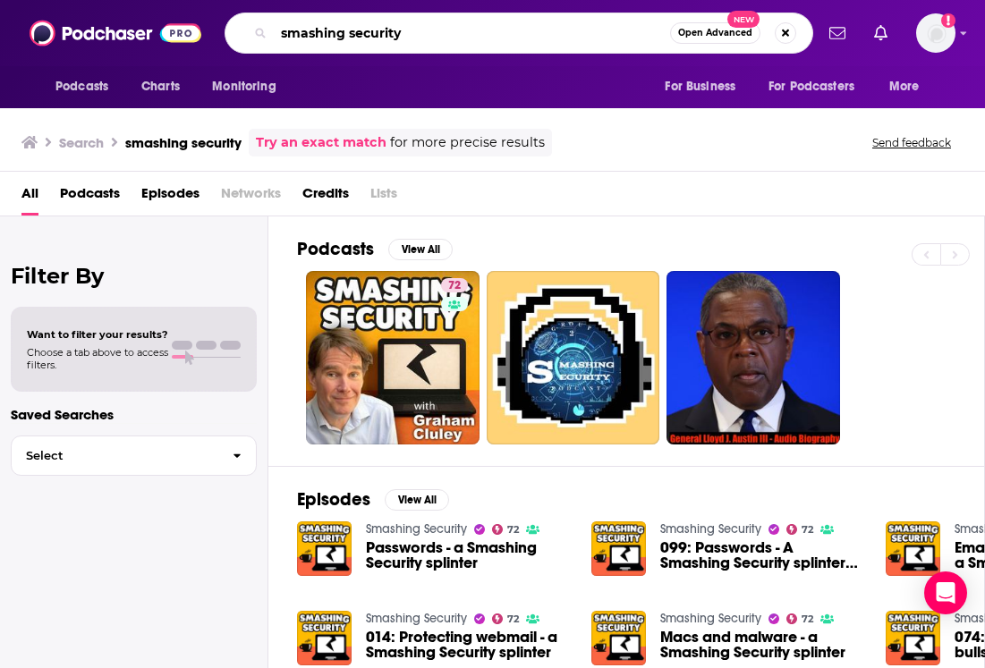
click at [488, 30] on input "smashing security" at bounding box center [472, 33] width 396 height 29
type input "cyberwire daily"
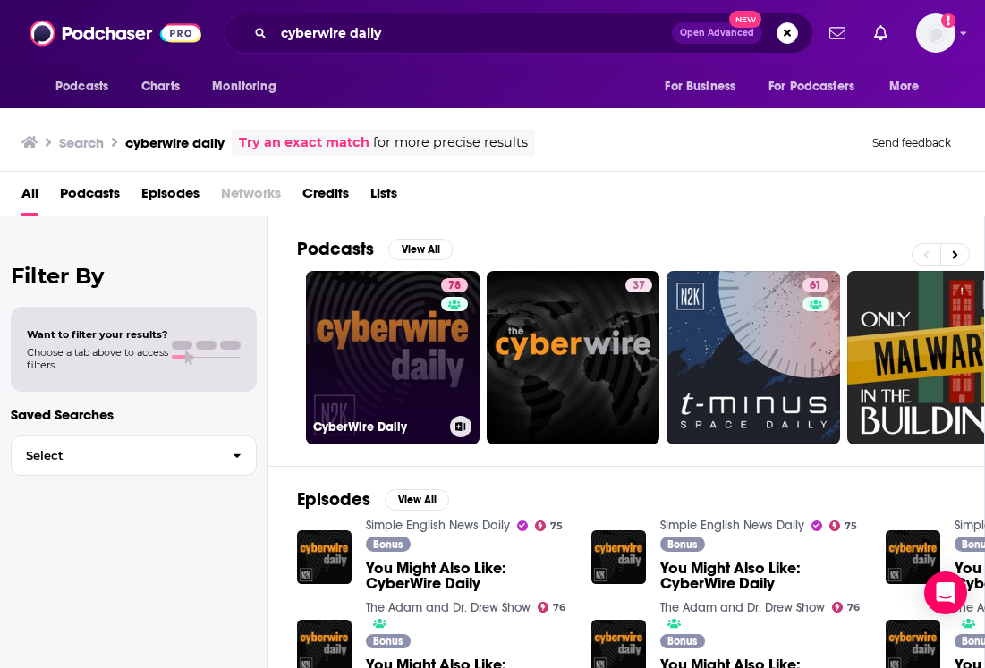
click at [365, 384] on link "78 CyberWire Daily" at bounding box center [393, 358] width 174 height 174
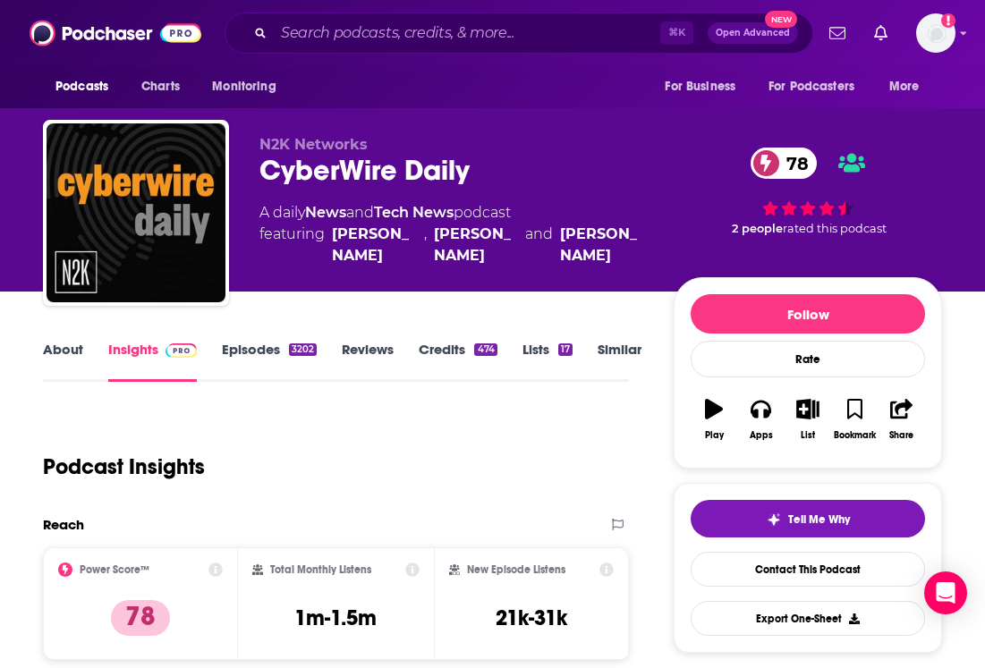
click at [294, 362] on link "Episodes 3202" at bounding box center [269, 361] width 95 height 41
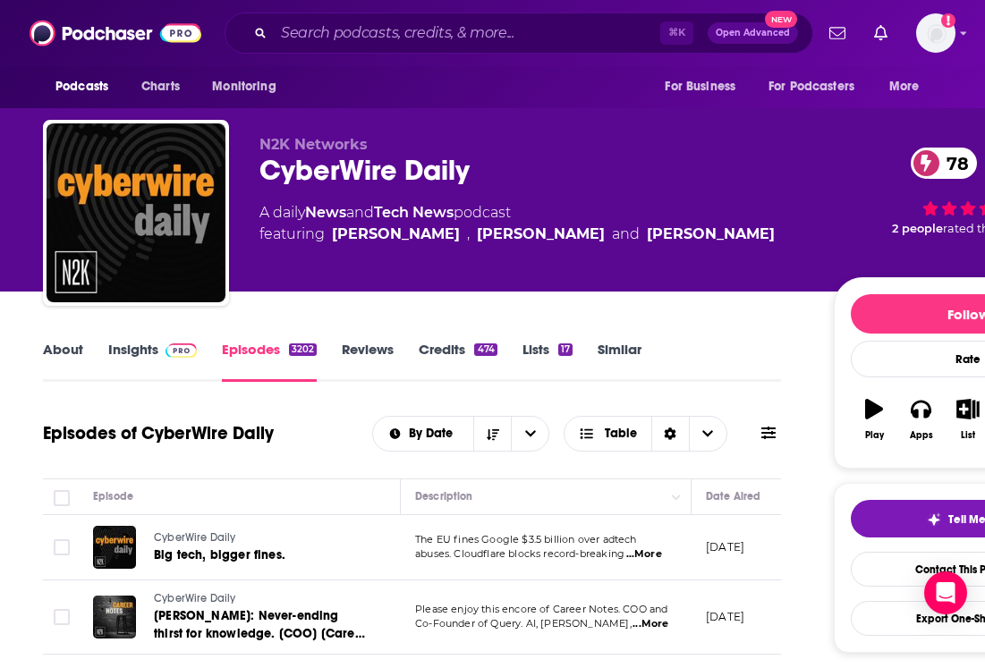
click at [643, 556] on span "...More" at bounding box center [644, 555] width 36 height 14
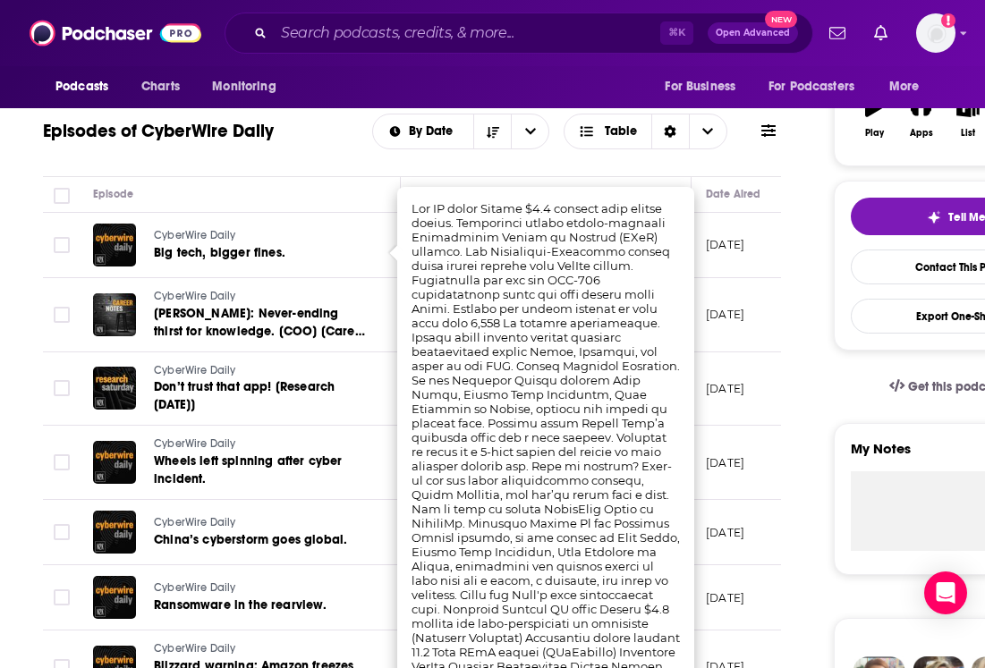
scroll to position [306, 0]
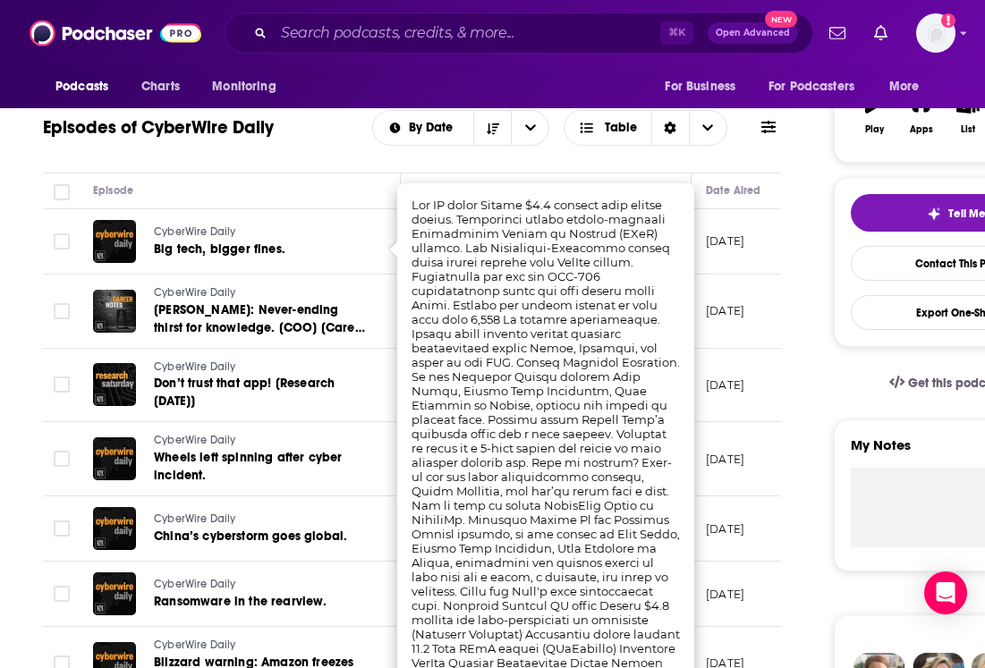
click at [745, 522] on p "September 4, 2025" at bounding box center [725, 529] width 38 height 15
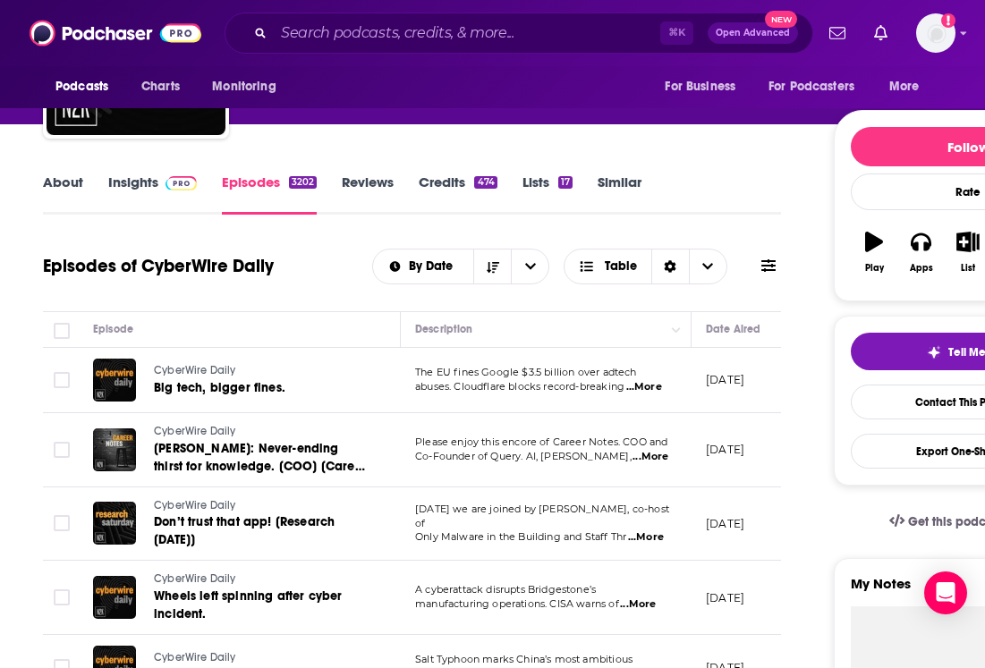
scroll to position [0, 0]
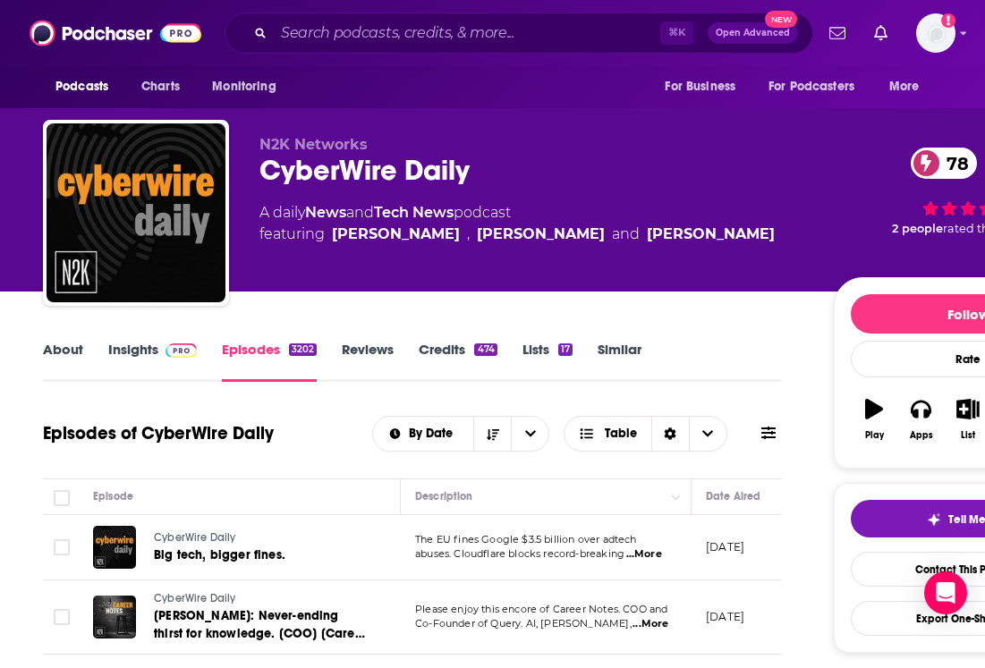
click at [740, 172] on div "CyberWire Daily 78" at bounding box center [533, 170] width 546 height 35
click at [374, 235] on link "Dave Bittner" at bounding box center [396, 234] width 128 height 21
